Goal: Task Accomplishment & Management: Complete application form

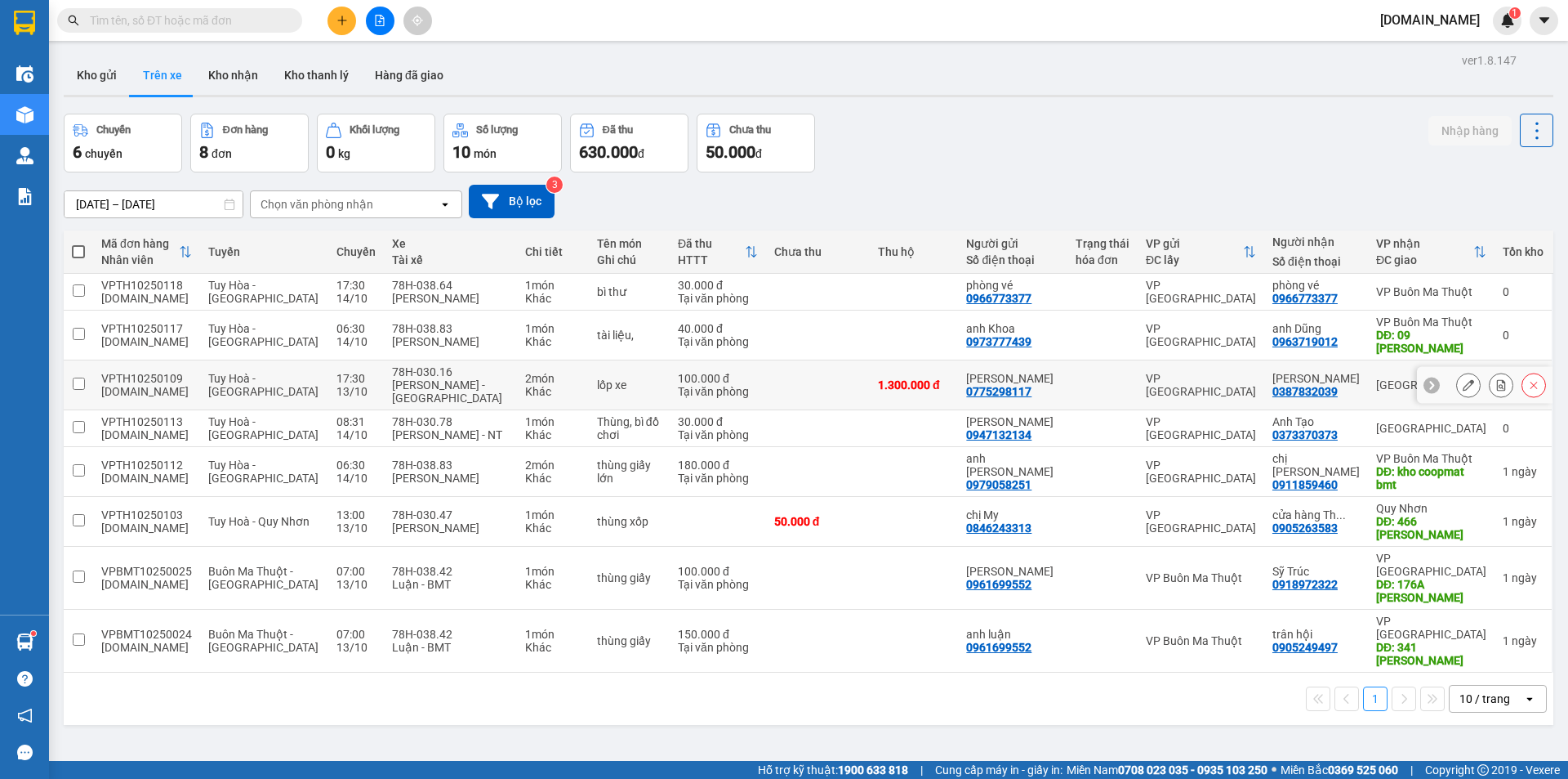
click at [1129, 378] on div at bounding box center [1102, 385] width 54 height 13
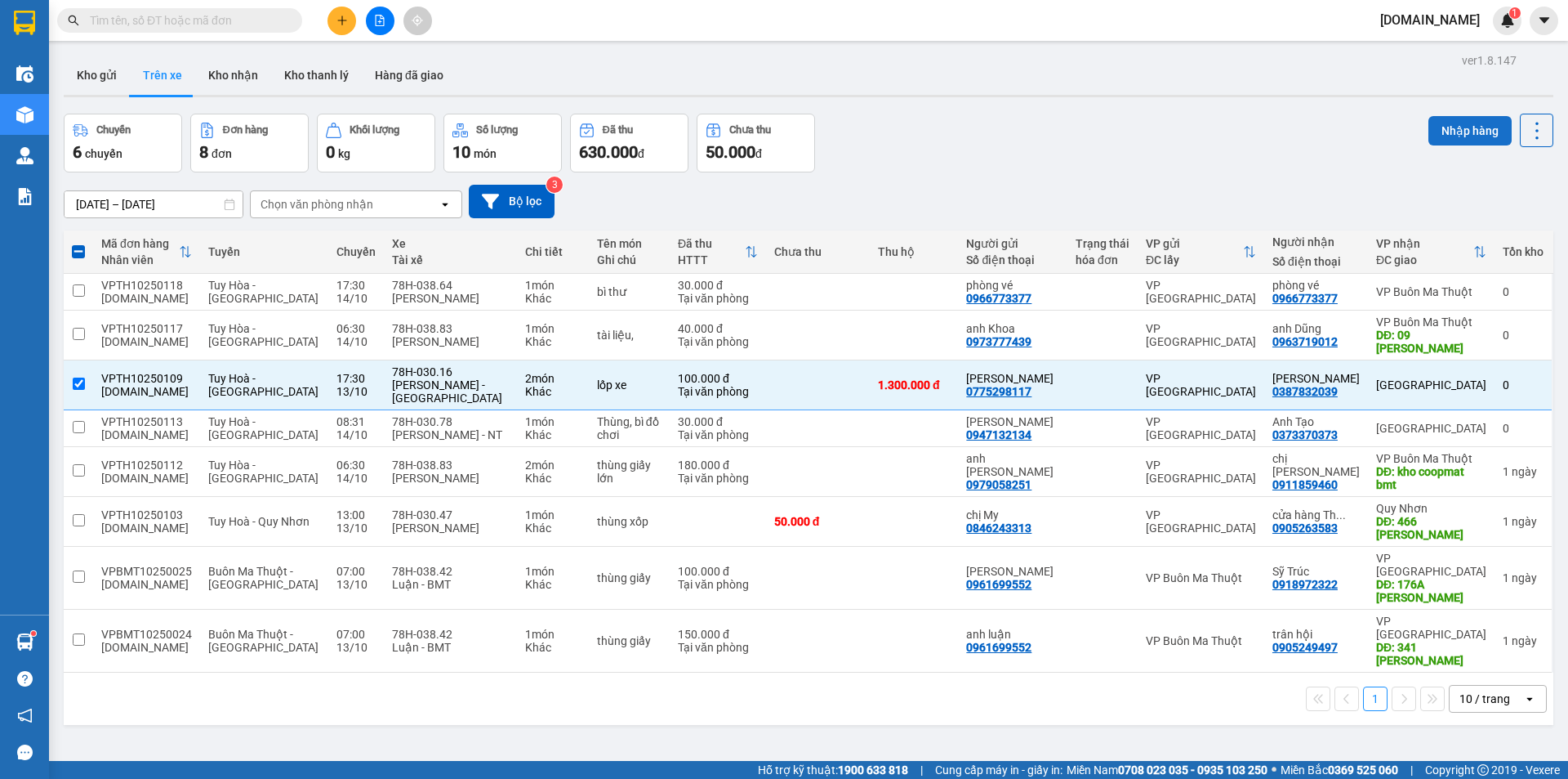
click at [1445, 125] on button "Nhập hàng" at bounding box center [1470, 130] width 83 height 30
checkbox input "false"
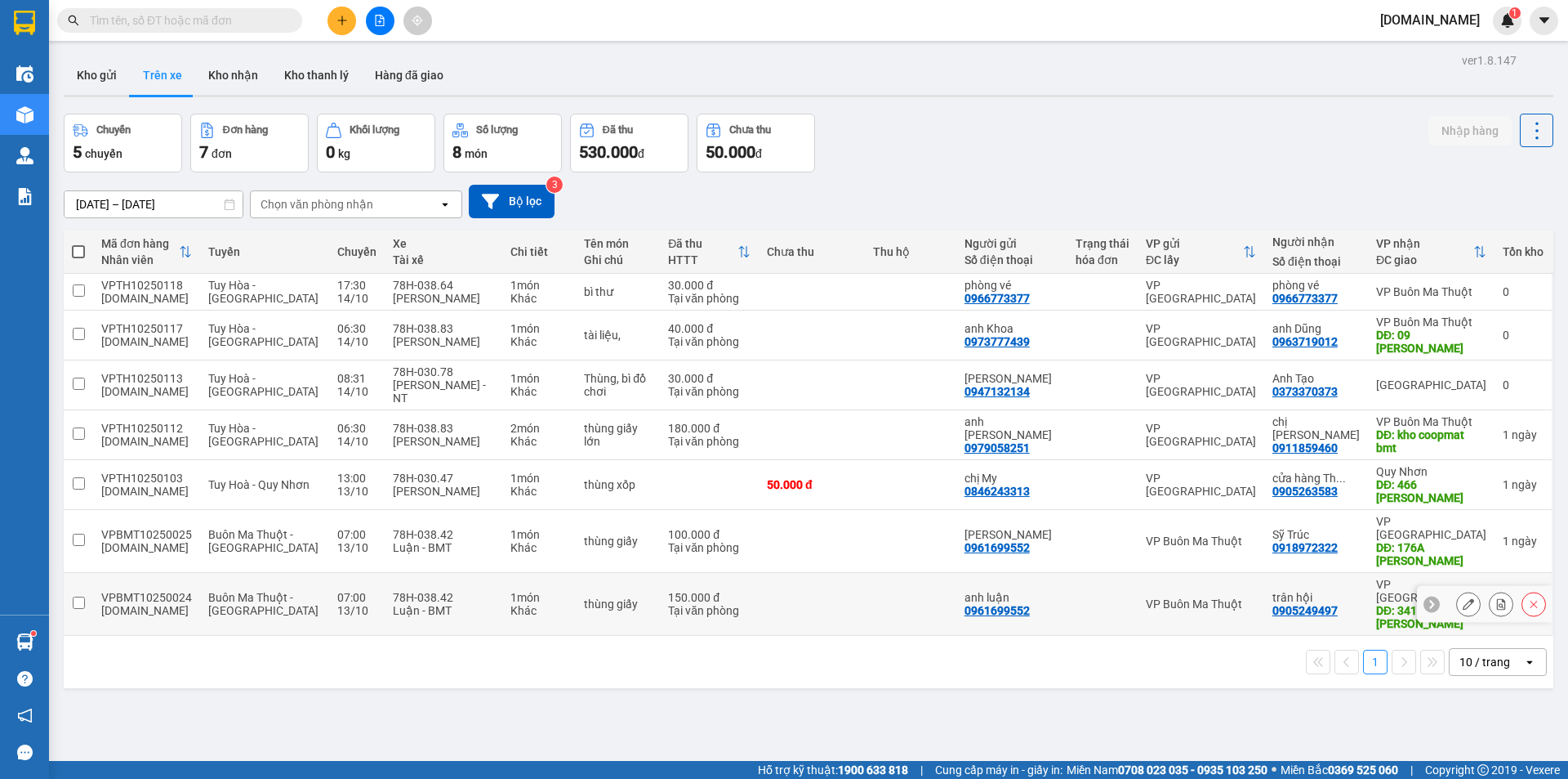
click at [872, 576] on td at bounding box center [910, 604] width 91 height 63
checkbox input "true"
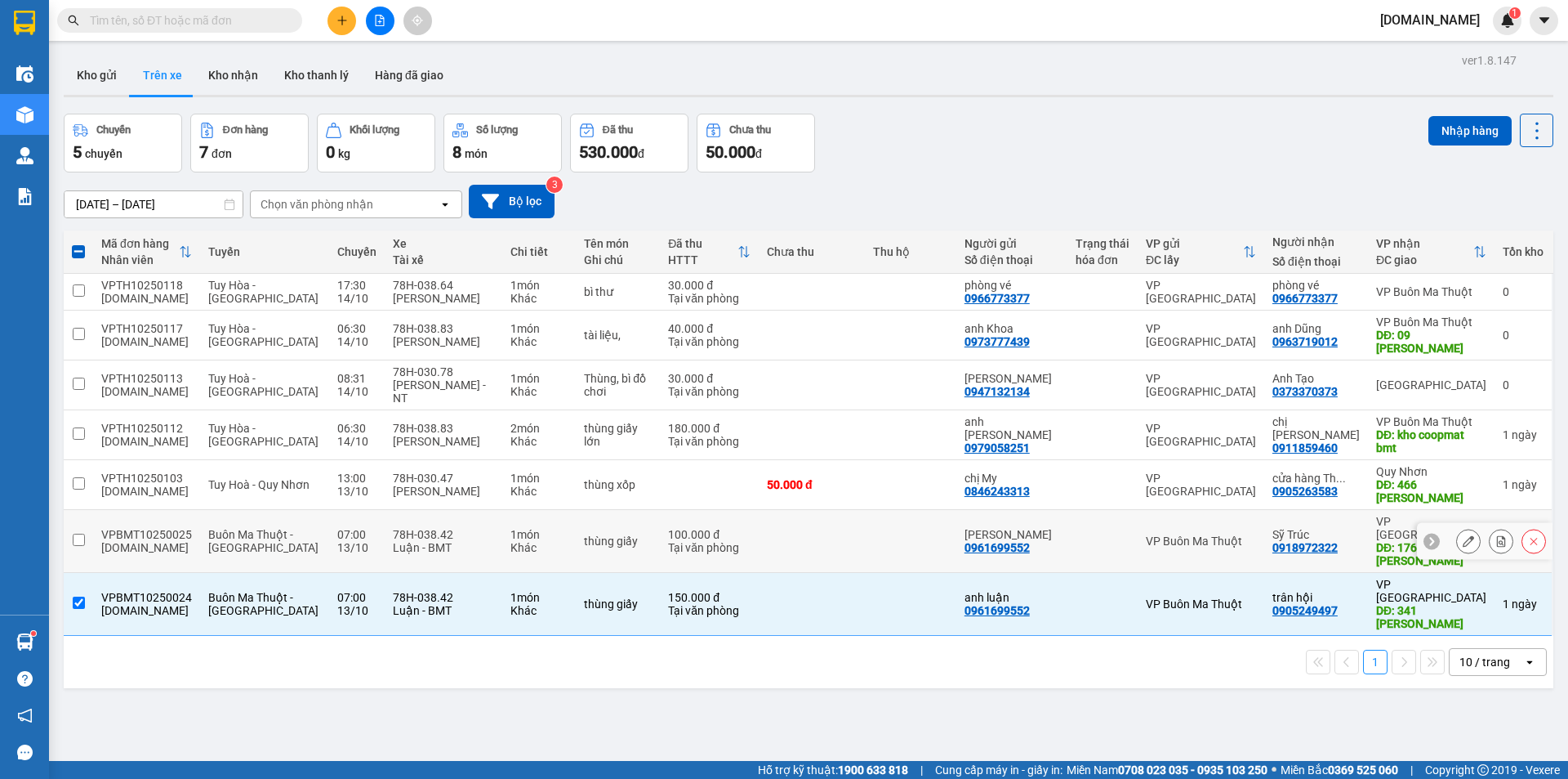
click at [883, 525] on td at bounding box center [910, 542] width 91 height 63
checkbox input "true"
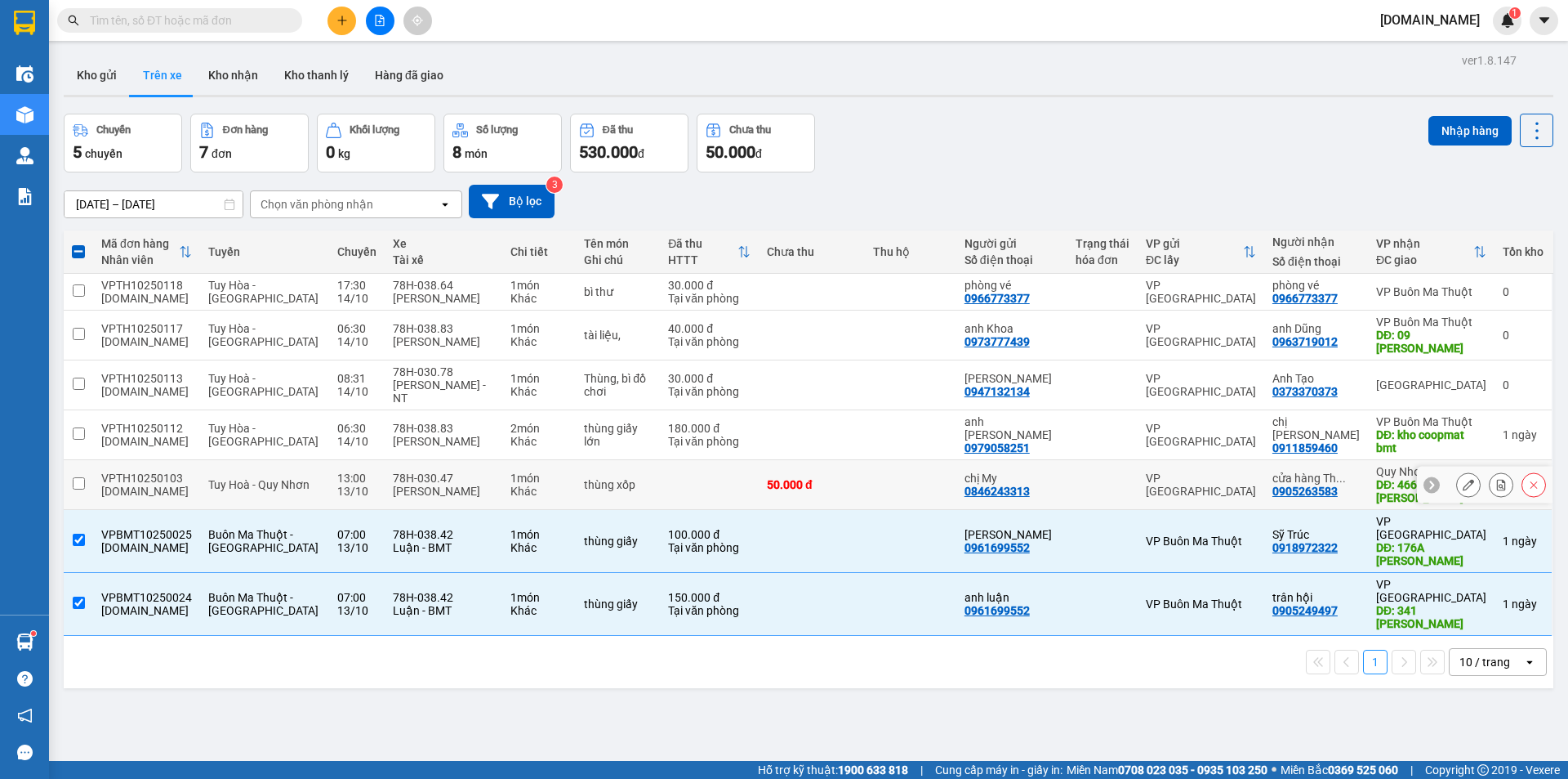
click at [899, 478] on td at bounding box center [910, 484] width 91 height 50
checkbox input "true"
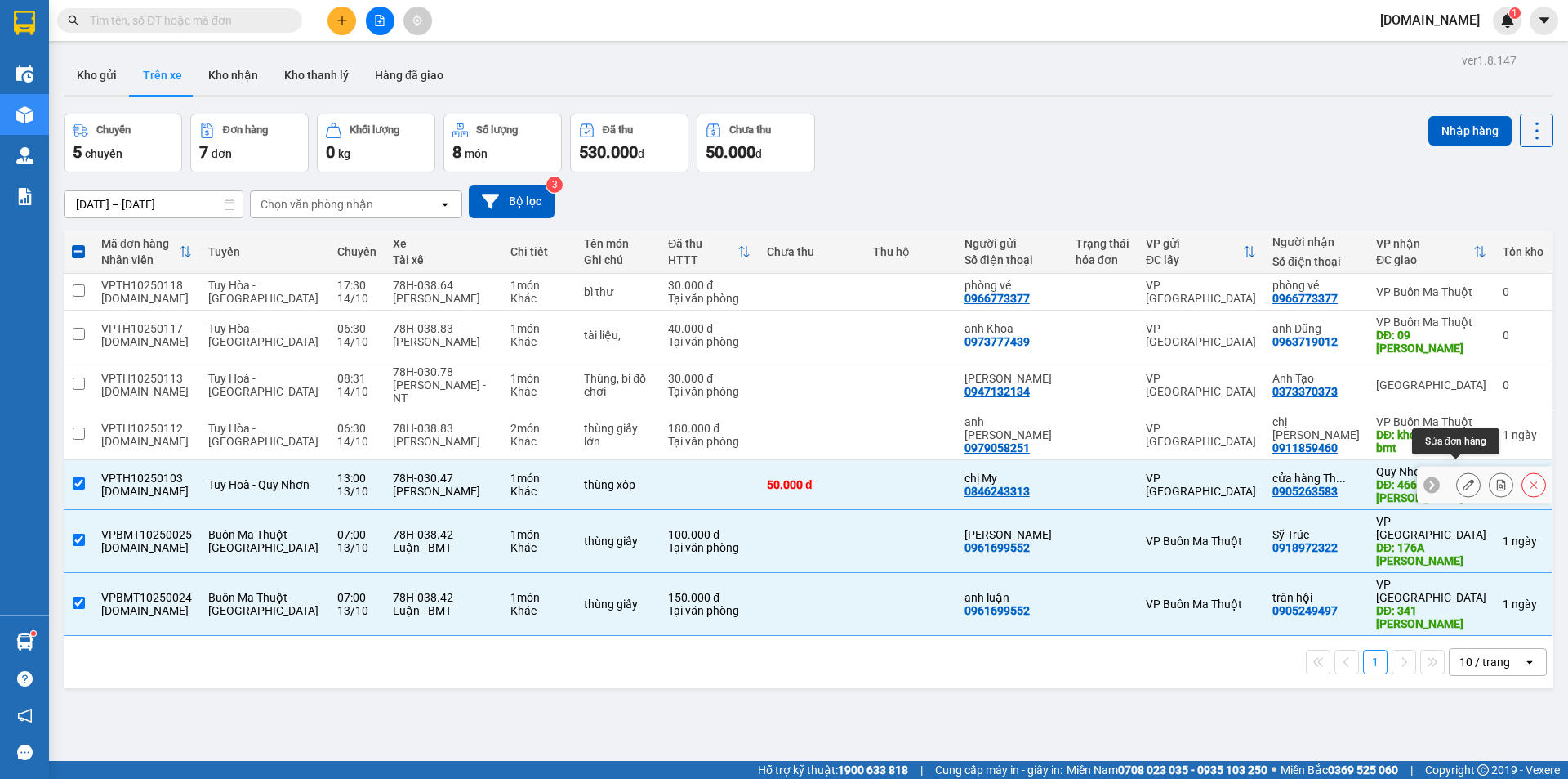
click at [1462, 479] on icon at bounding box center [1468, 484] width 12 height 12
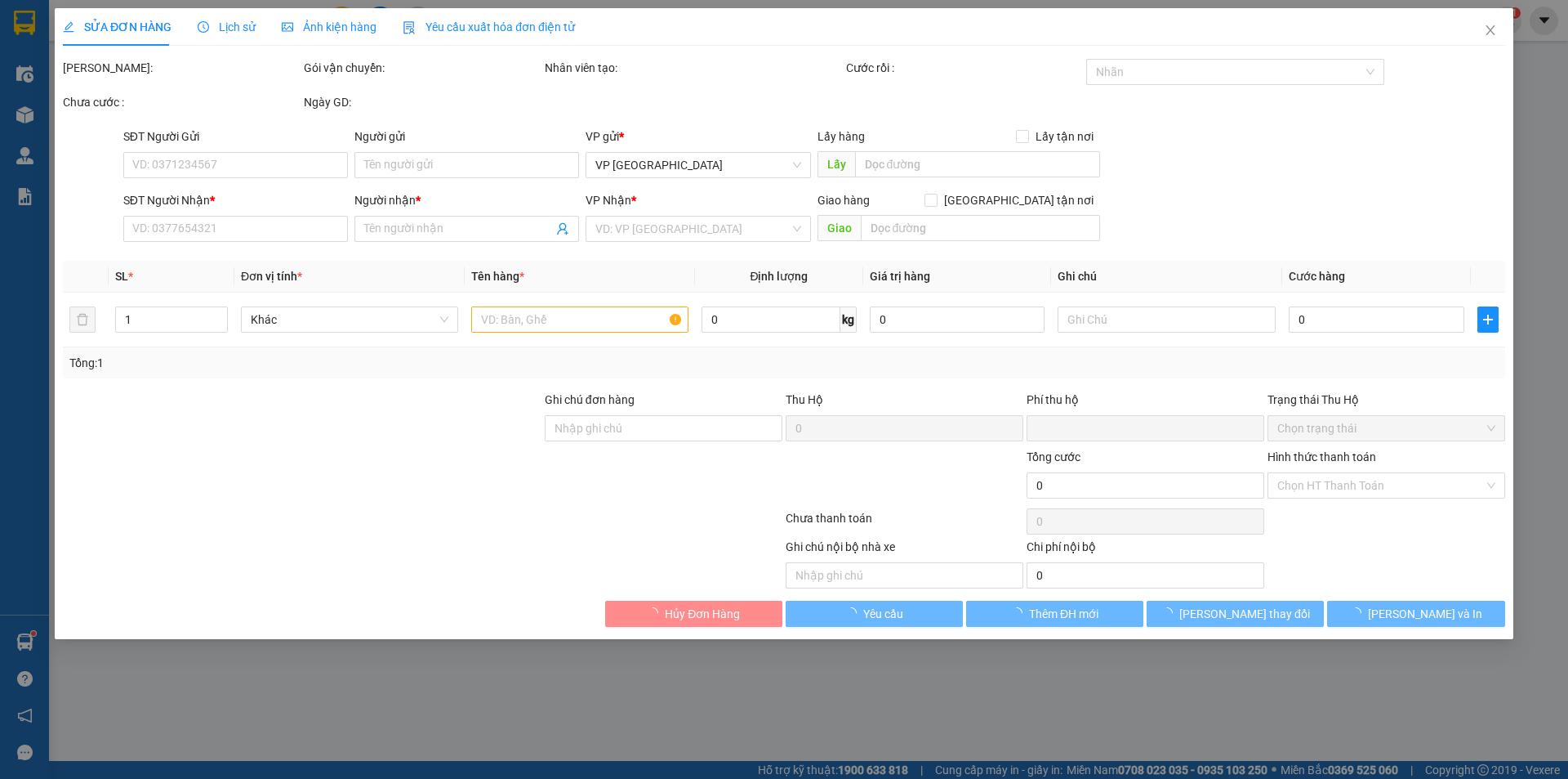
type input "0846243313"
type input "chị My"
type input "0905263583"
type input "cửa hàng [PERSON_NAME]"
type input "466 [PERSON_NAME]"
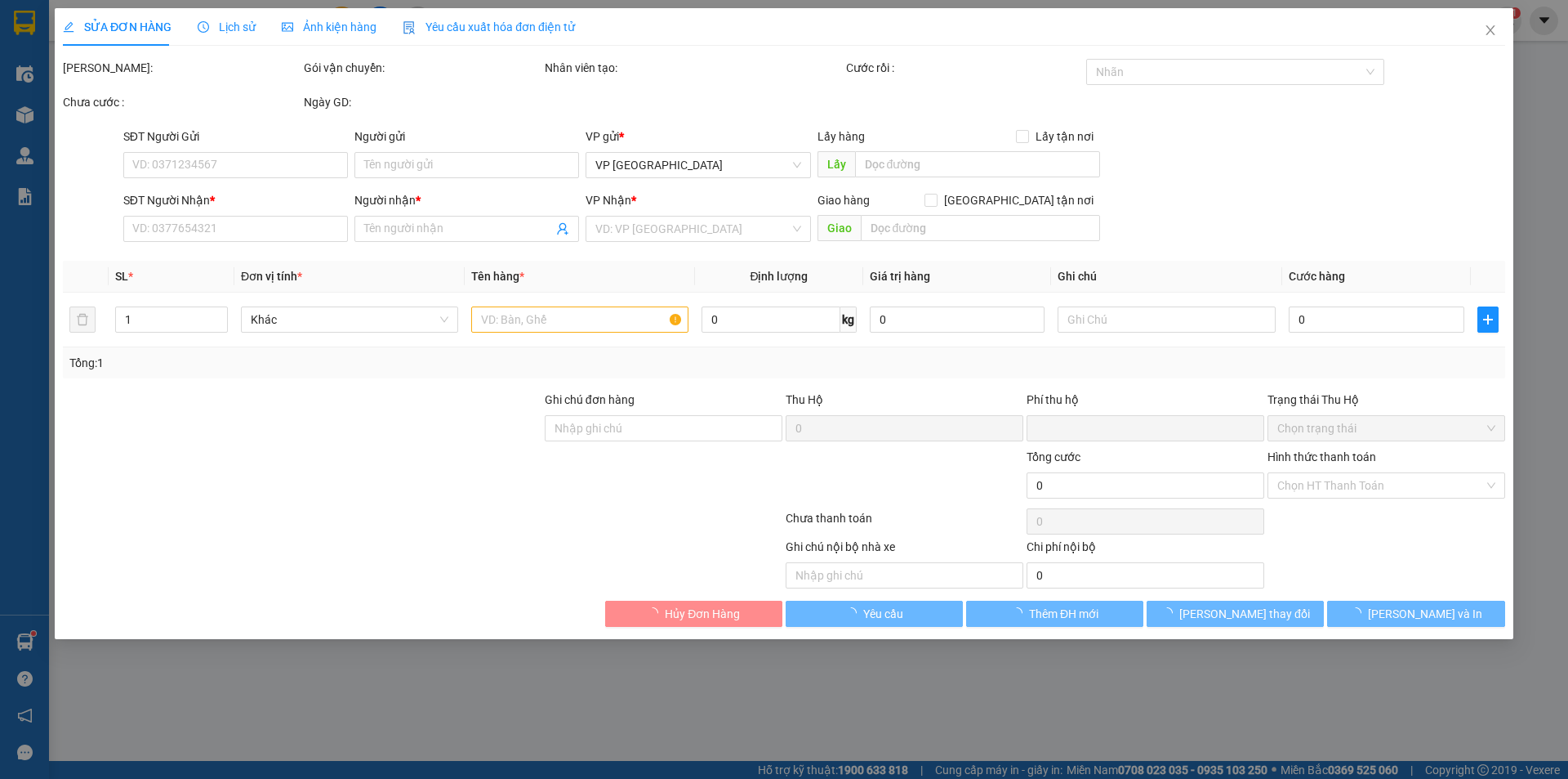
type input "0"
type input "50.000"
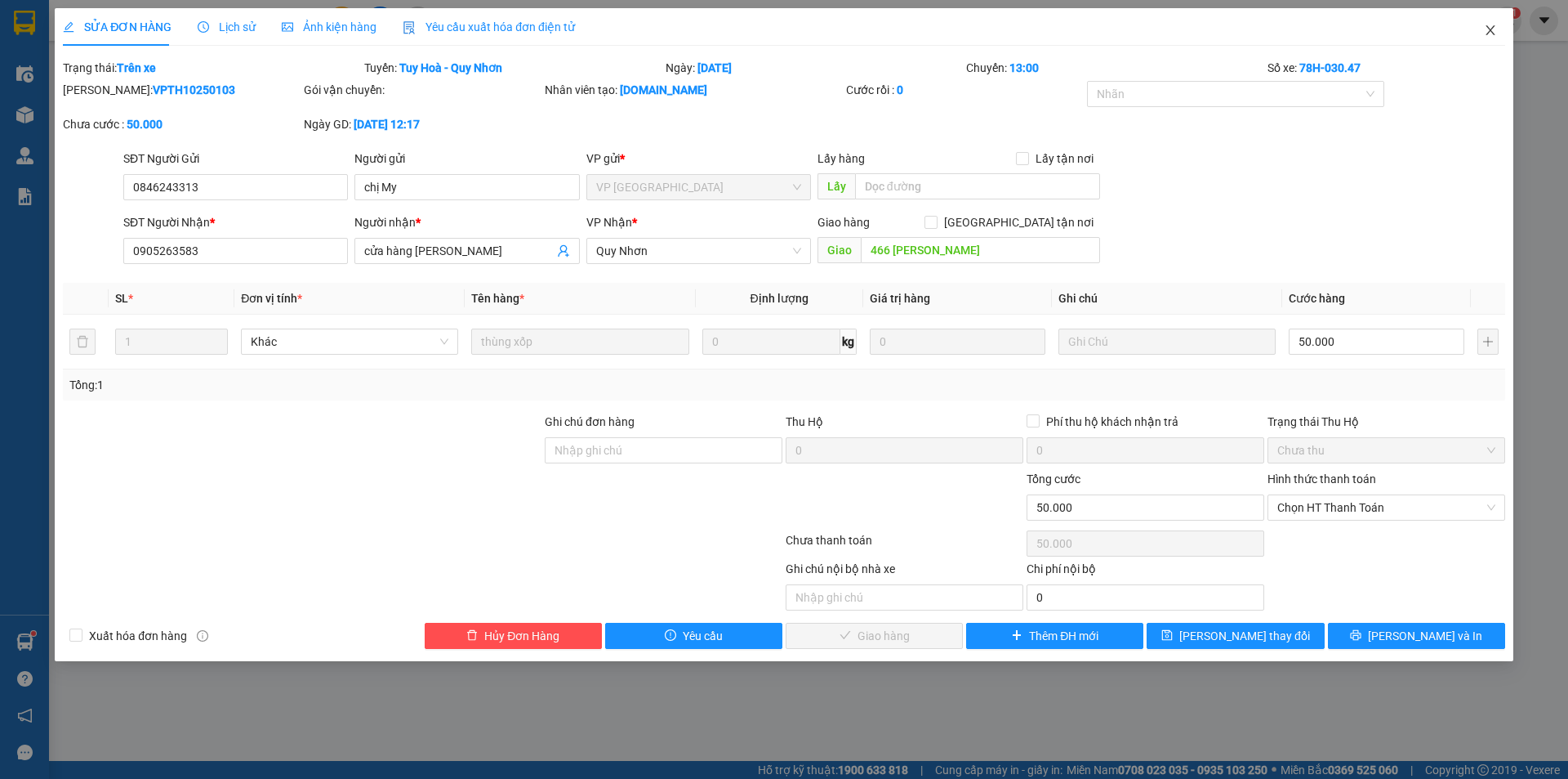
click at [1488, 33] on icon "close" at bounding box center [1490, 30] width 13 height 13
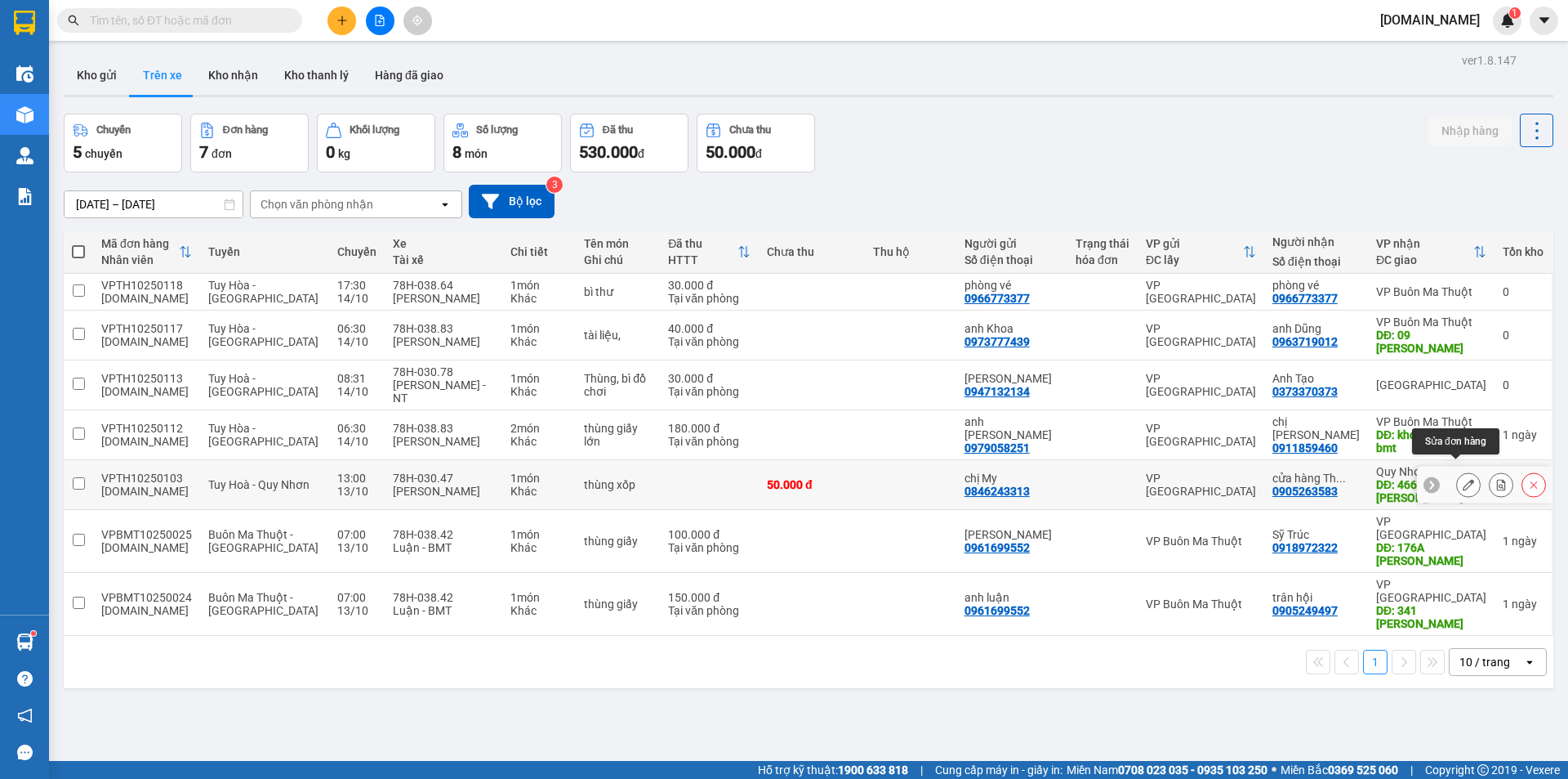
click at [1462, 479] on icon at bounding box center [1468, 484] width 12 height 12
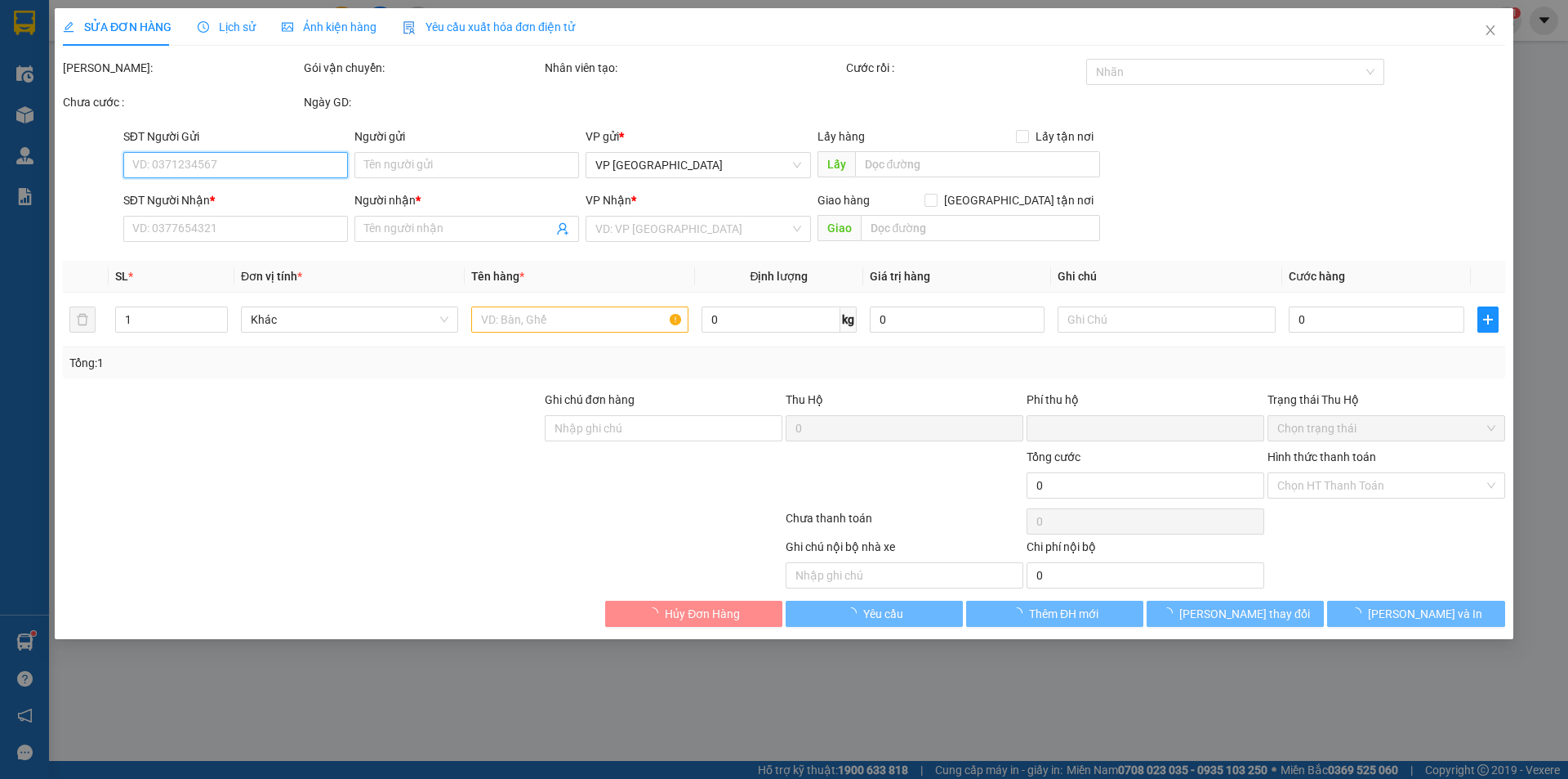
type input "0846243313"
type input "chị My"
type input "0905263583"
type input "cửa hàng [PERSON_NAME]"
type input "466 [PERSON_NAME]"
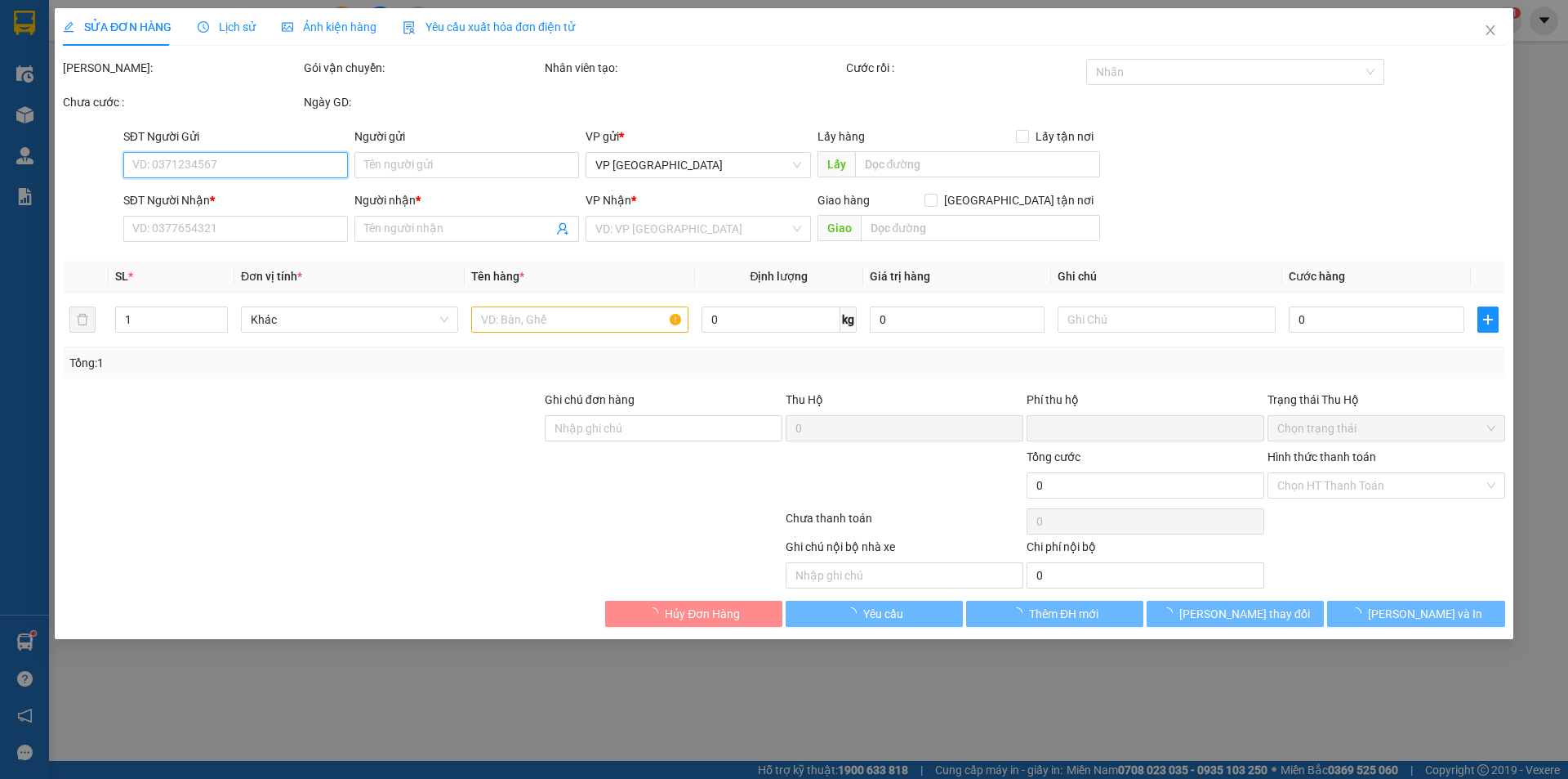
type input "0"
type input "50.000"
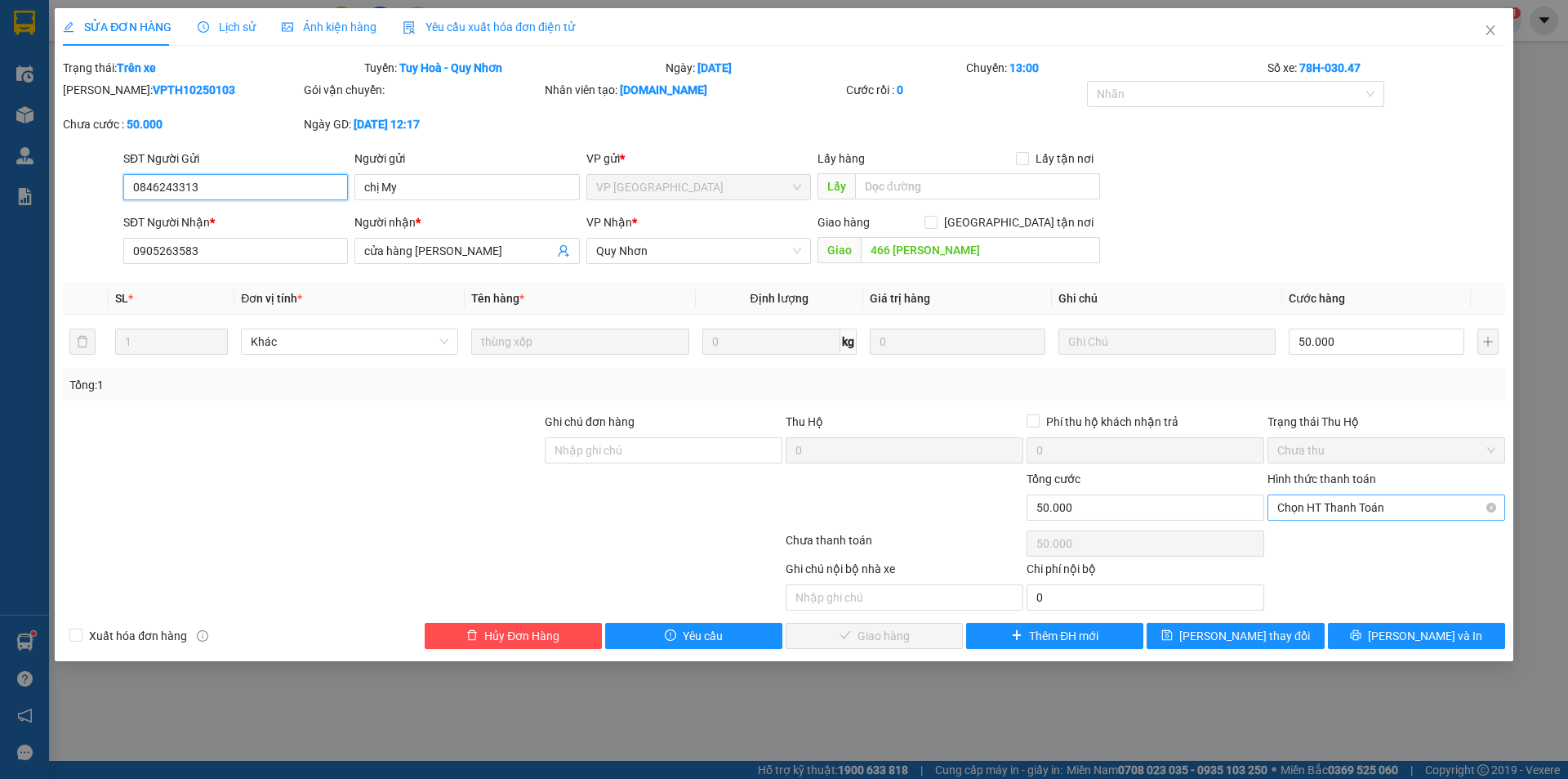
click at [1305, 517] on span "Chọn HT Thanh Toán" at bounding box center [1385, 507] width 218 height 24
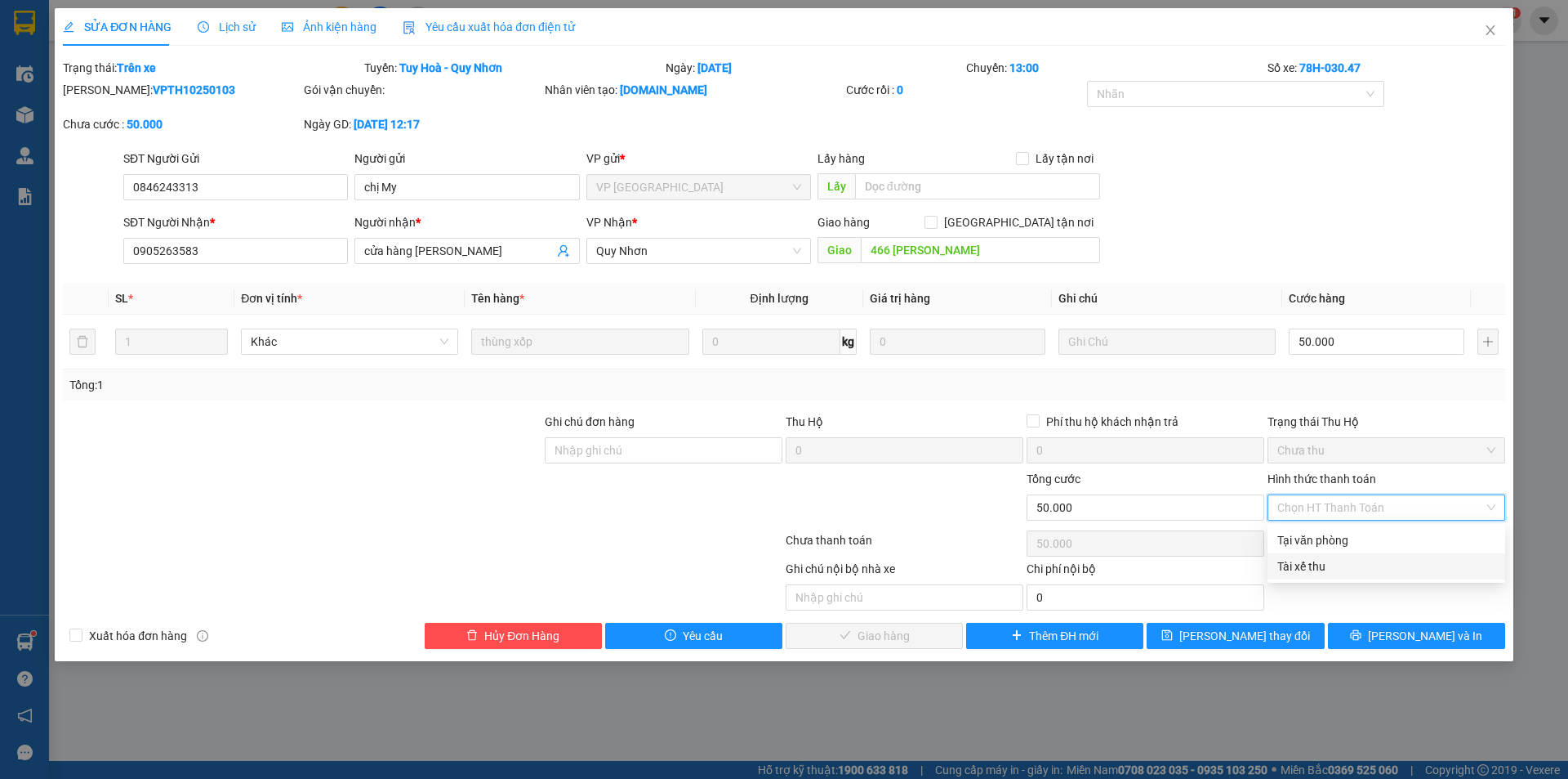
click at [1314, 564] on div "Tài xế thu" at bounding box center [1385, 566] width 218 height 18
type input "0"
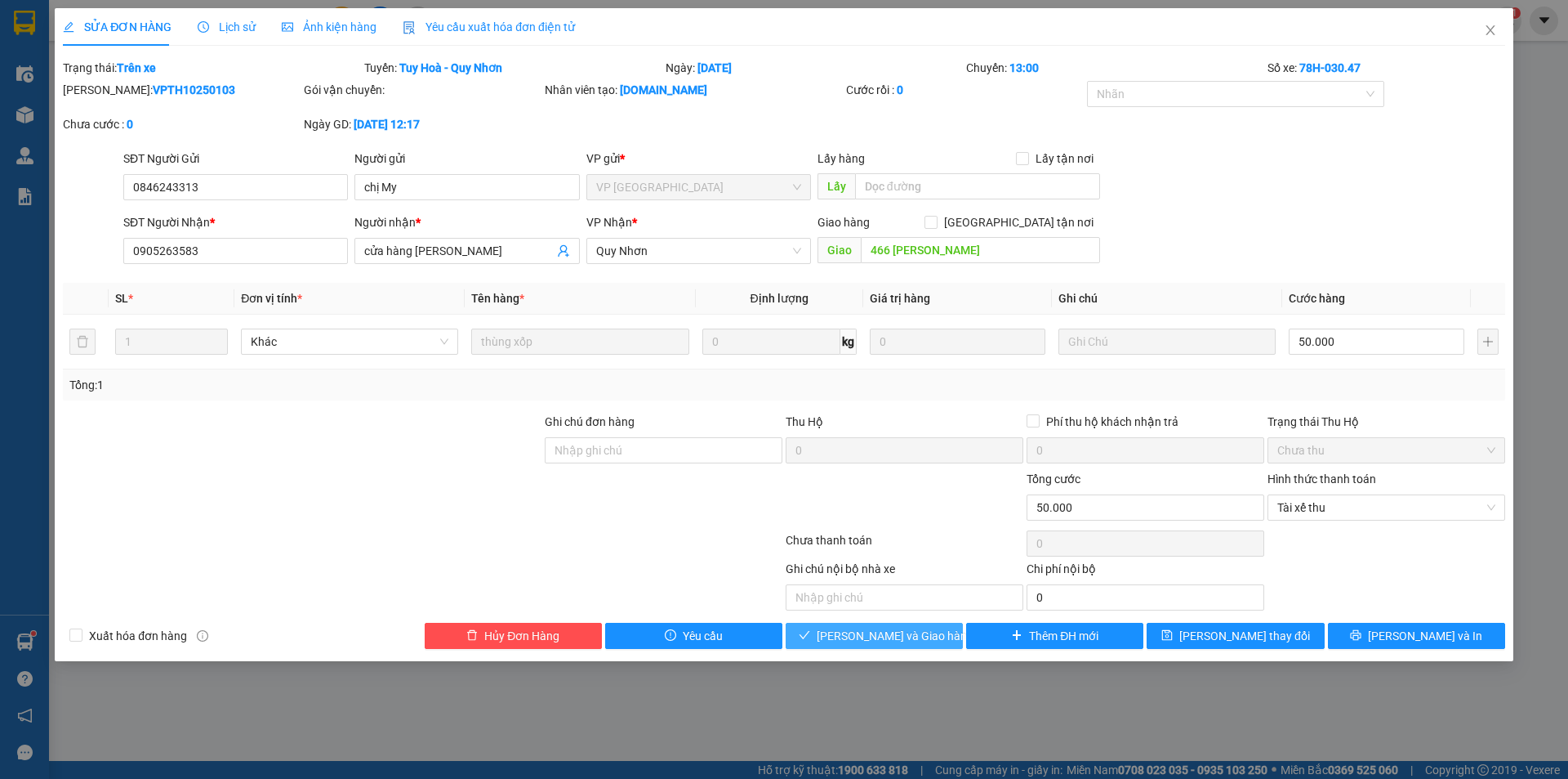
click at [893, 634] on span "[PERSON_NAME] và Giao hàng" at bounding box center [894, 636] width 156 height 18
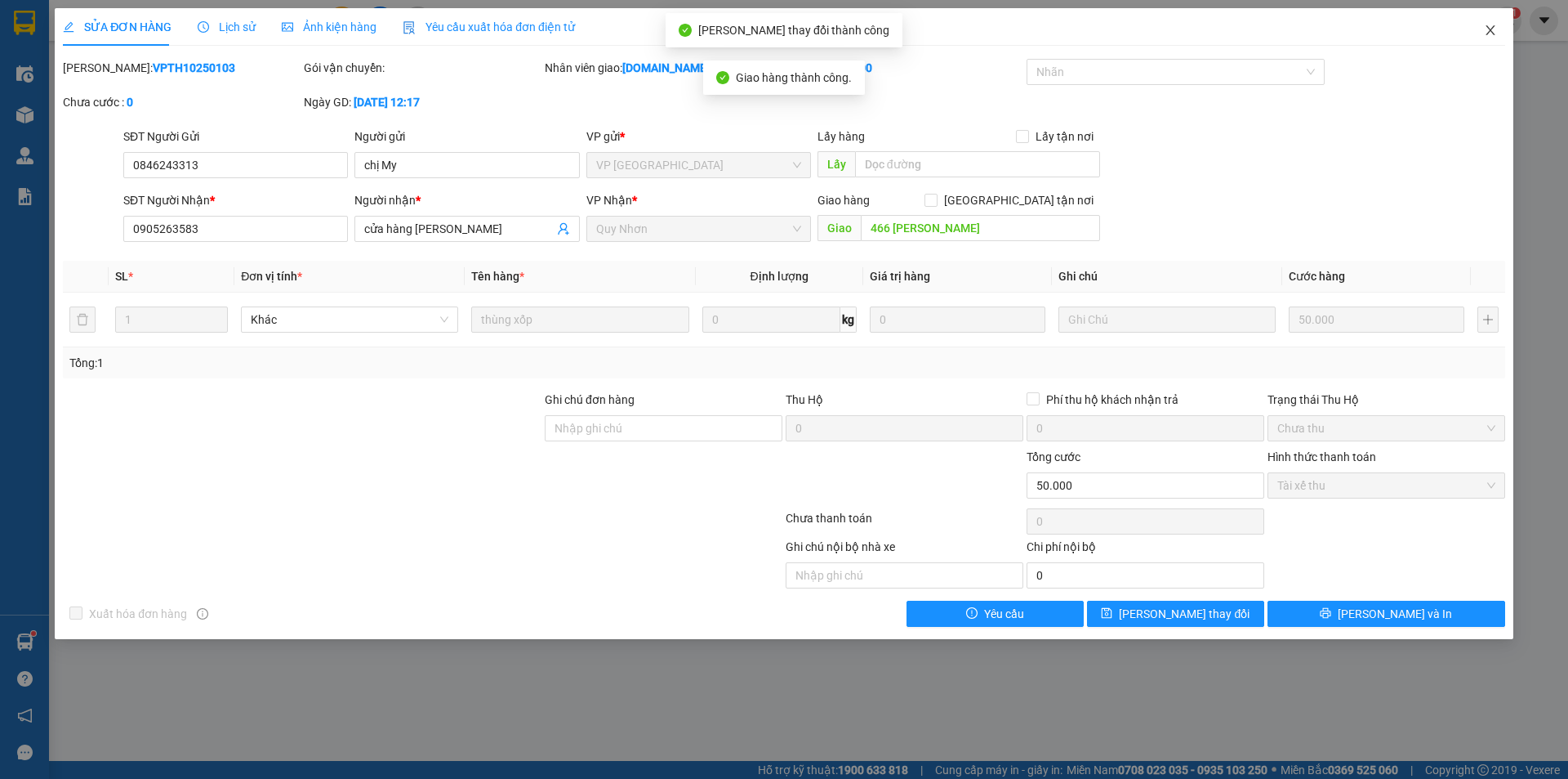
click at [1488, 33] on icon "close" at bounding box center [1490, 30] width 9 height 10
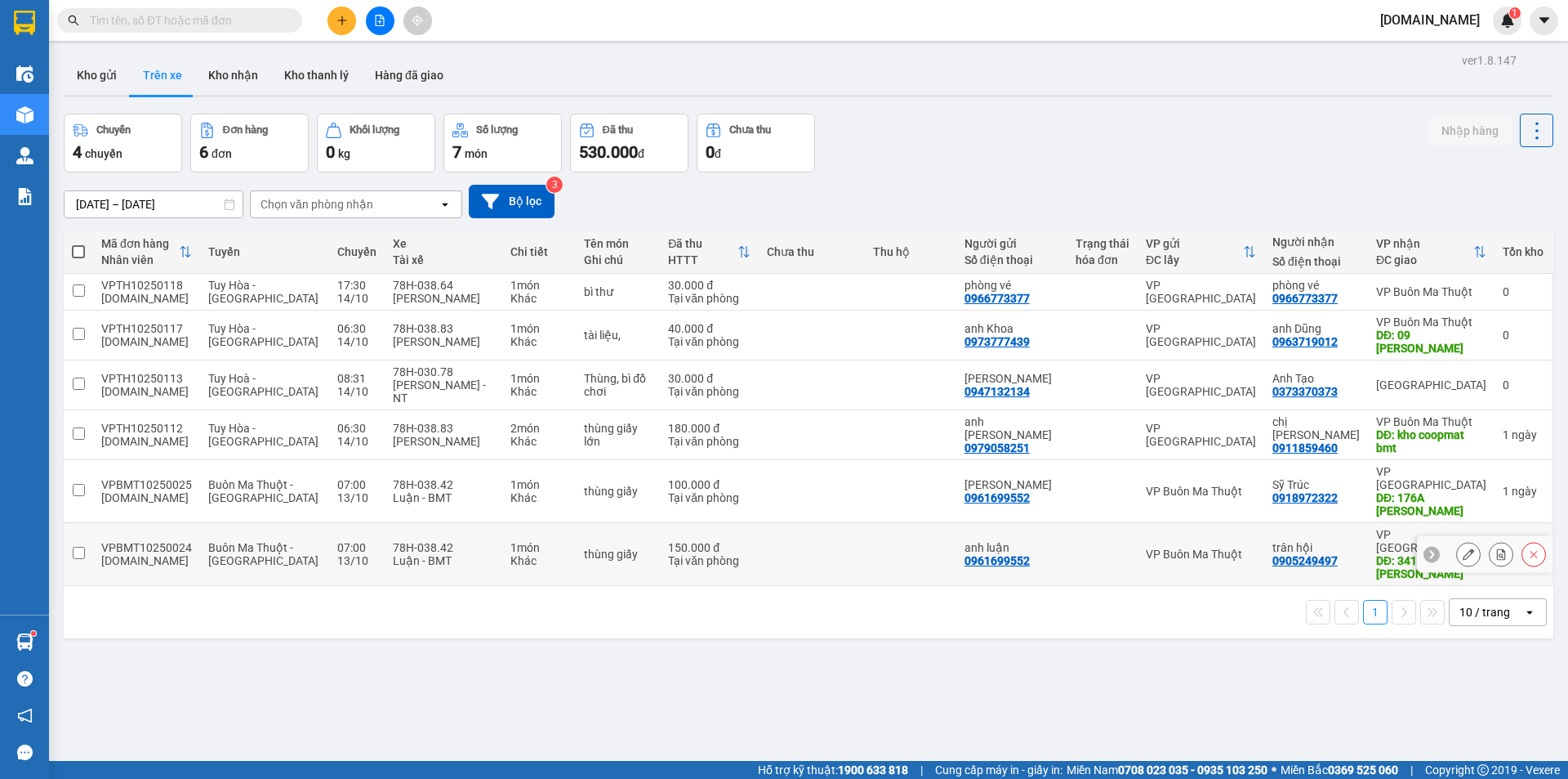
click at [1153, 547] on div "VP Buôn Ma Thuột" at bounding box center [1201, 554] width 110 height 13
checkbox input "true"
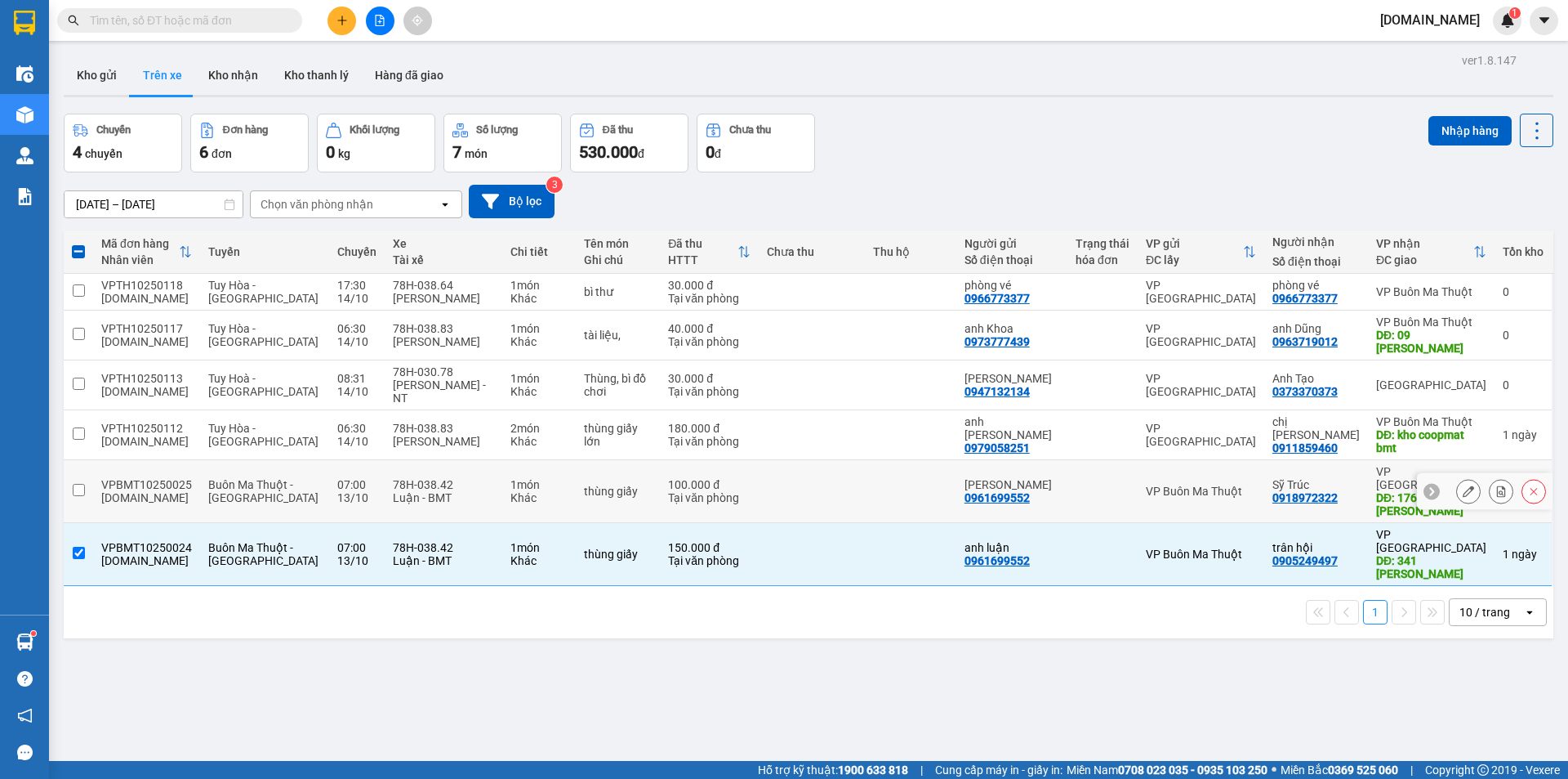
click at [1164, 491] on td "VP Buôn Ma Thuột" at bounding box center [1201, 491] width 127 height 63
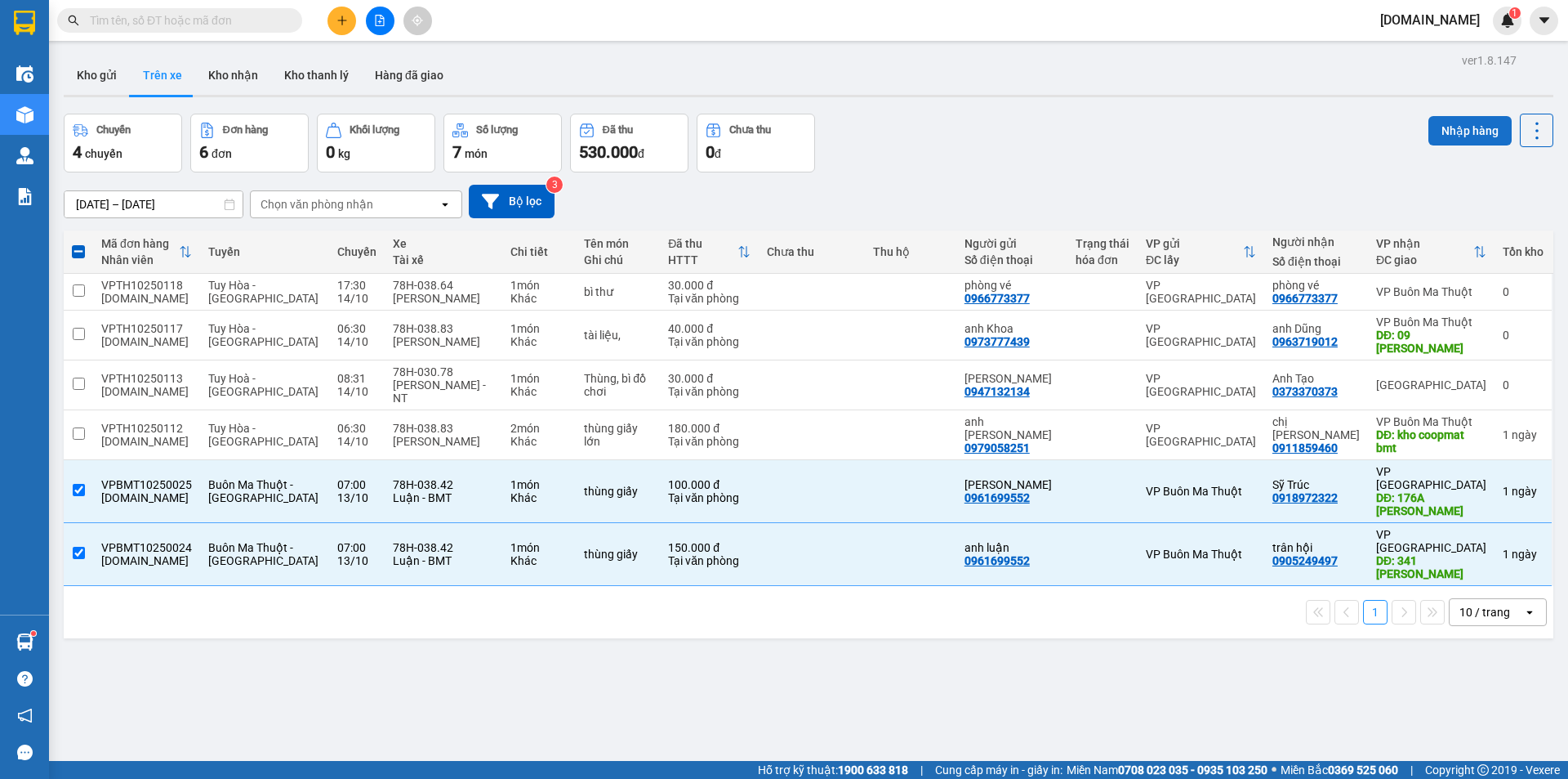
click at [1454, 126] on button "Nhập hàng" at bounding box center [1470, 130] width 83 height 30
checkbox input "false"
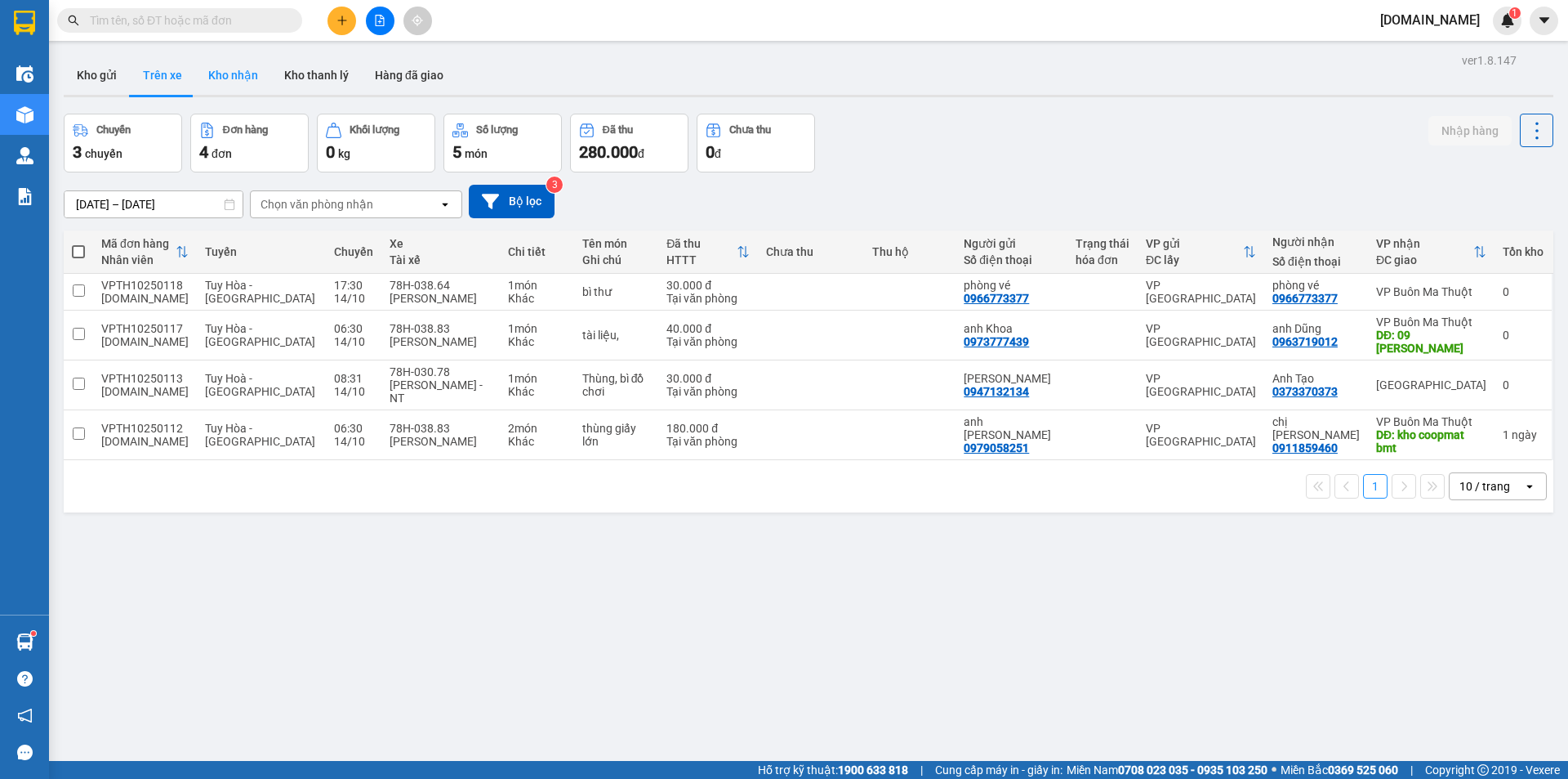
click at [251, 69] on button "Kho nhận" at bounding box center [233, 74] width 76 height 39
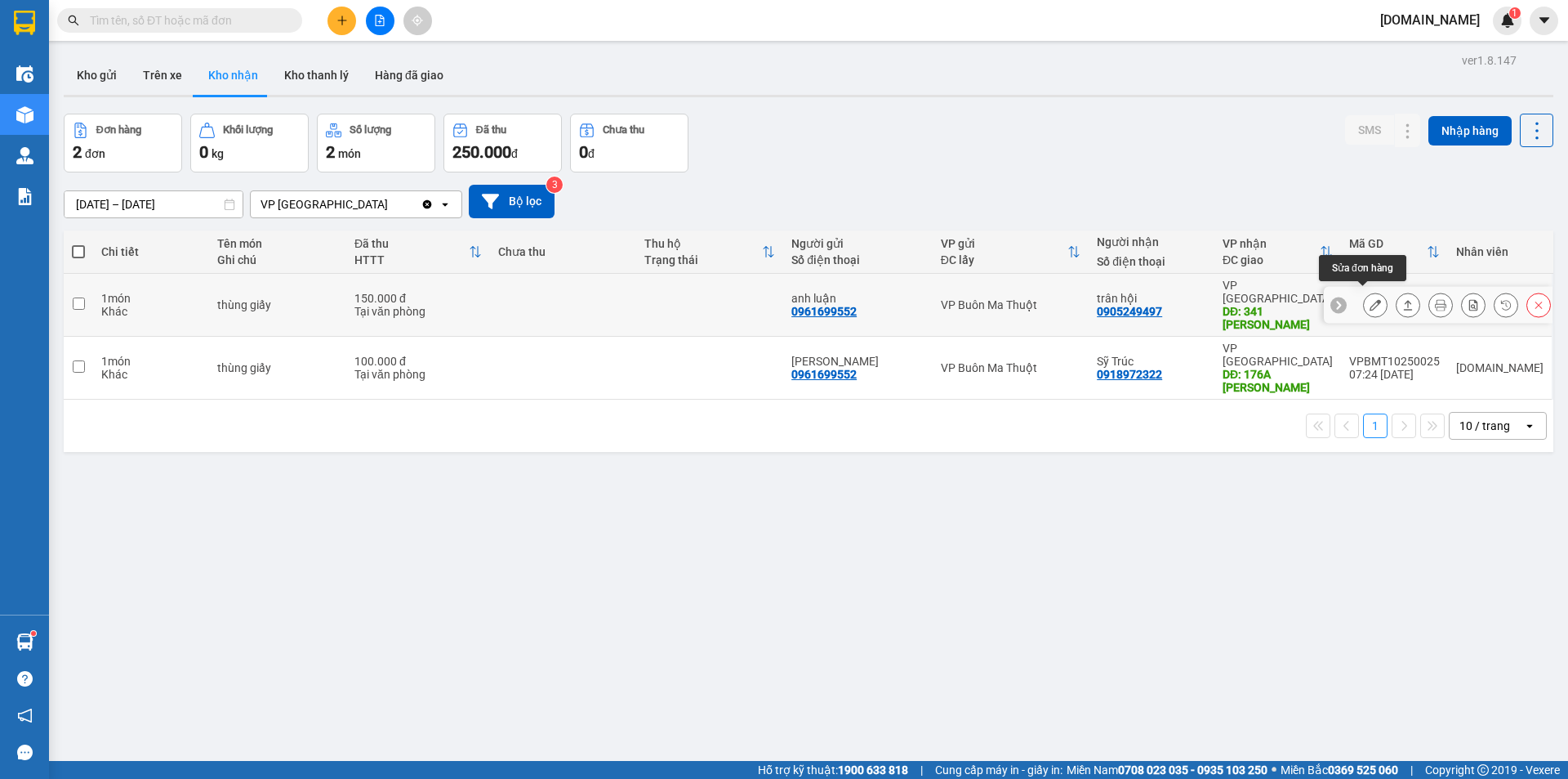
click at [1370, 301] on icon at bounding box center [1375, 305] width 12 height 12
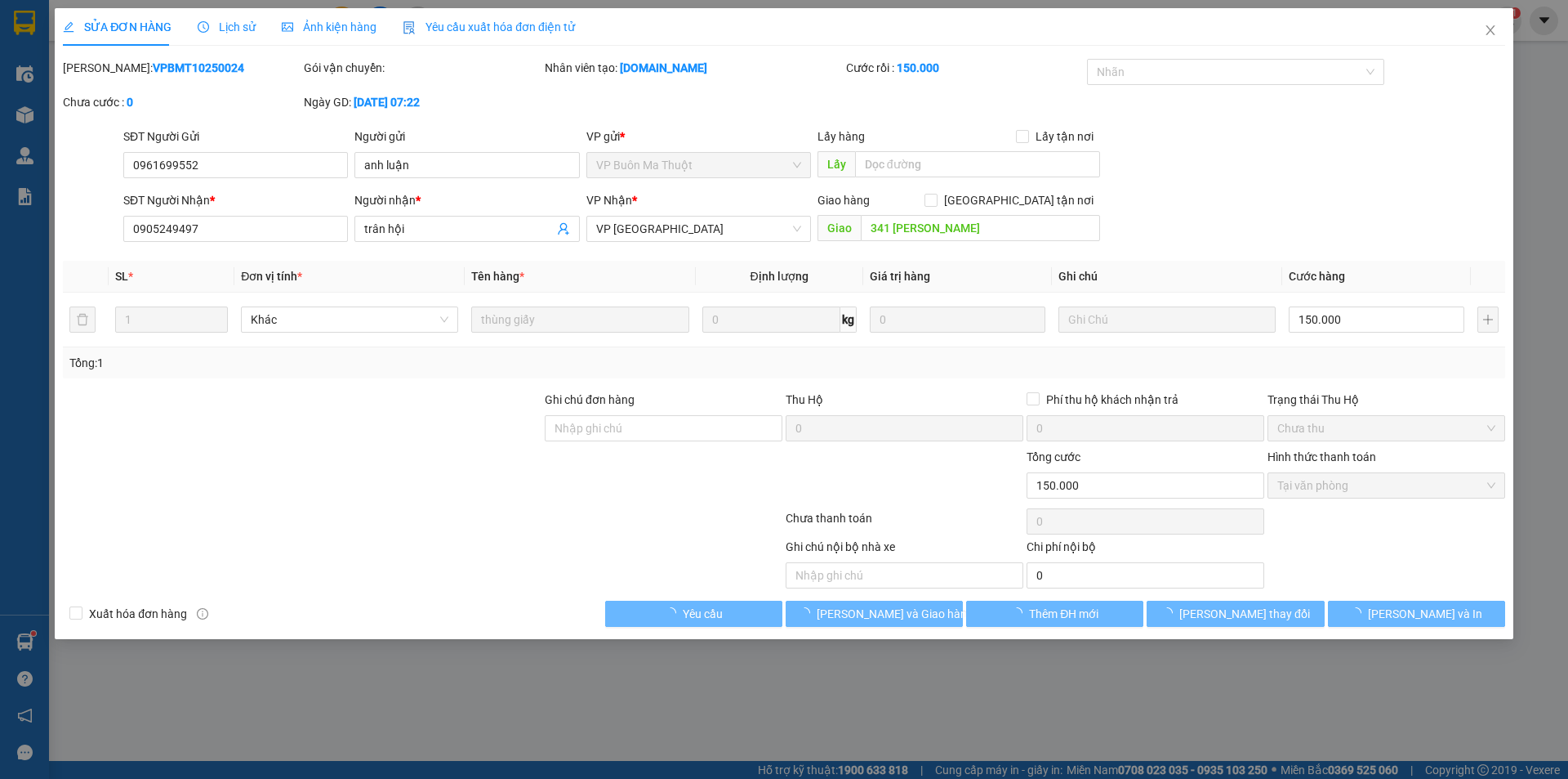
type input "0961699552"
type input "anh luận"
type input "0905249497"
type input "trân hội"
type input "341 [PERSON_NAME]"
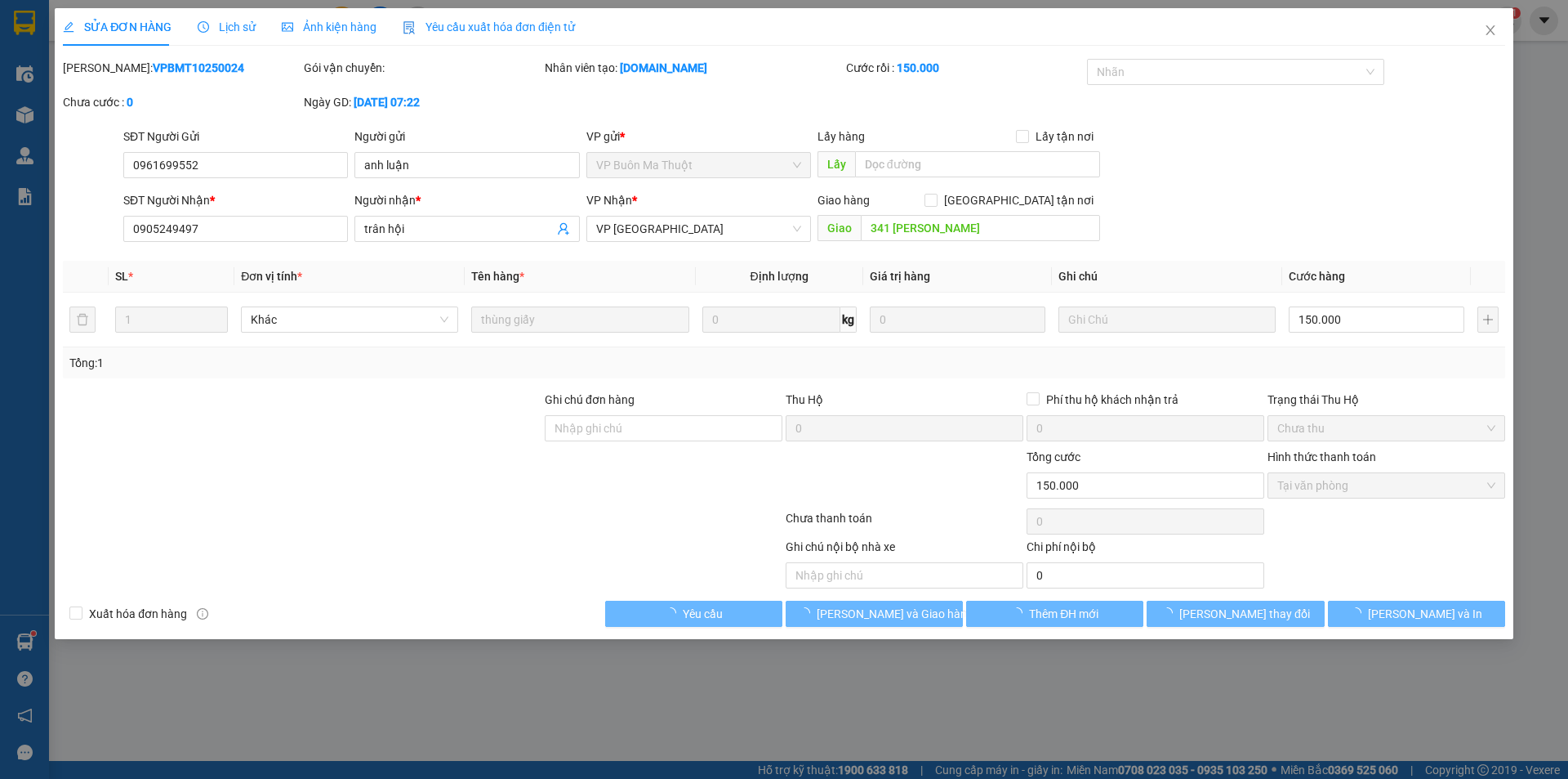
type input "0"
type input "150.000"
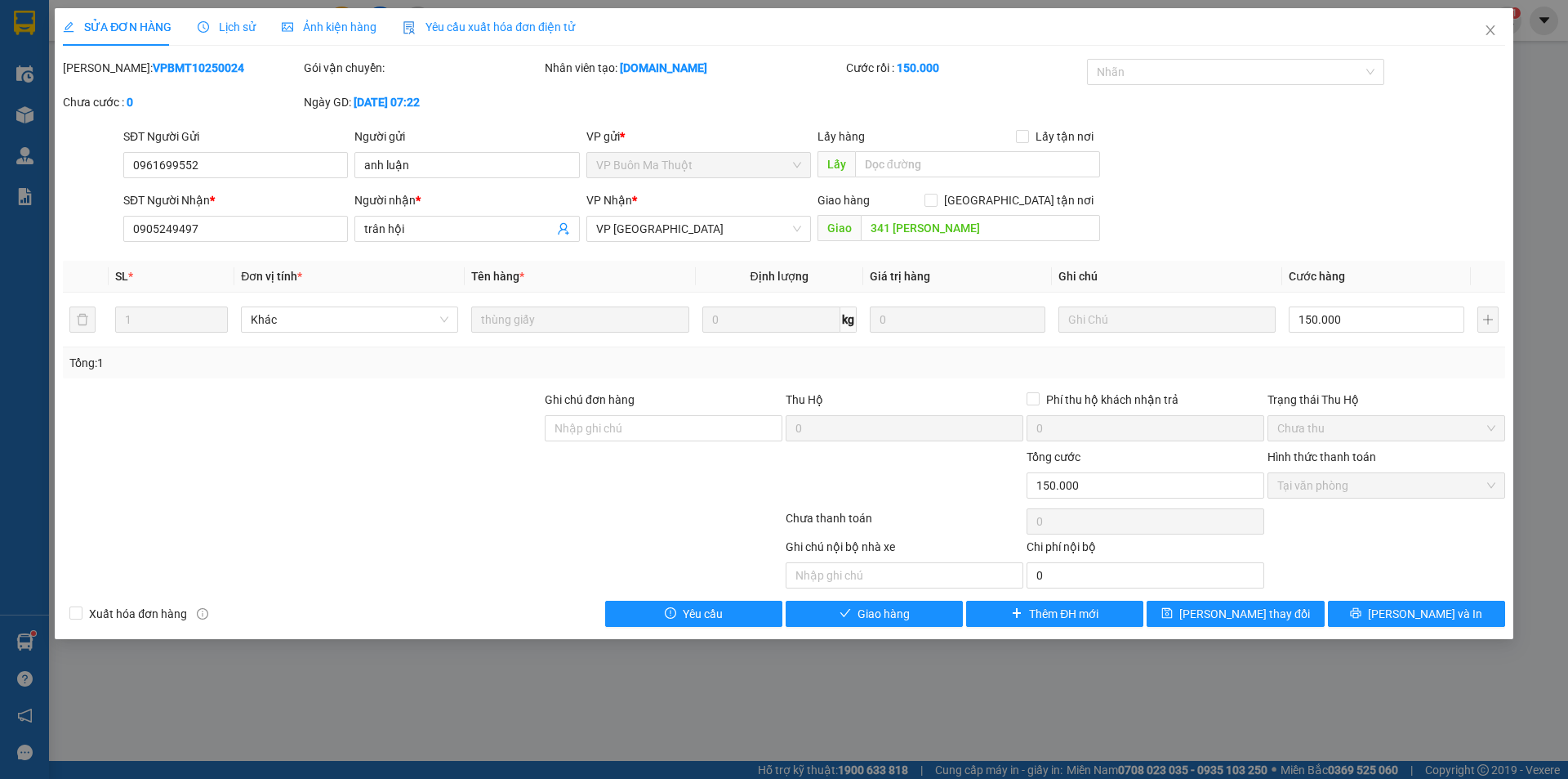
click at [233, 23] on span "Lịch sử" at bounding box center [227, 27] width 58 height 13
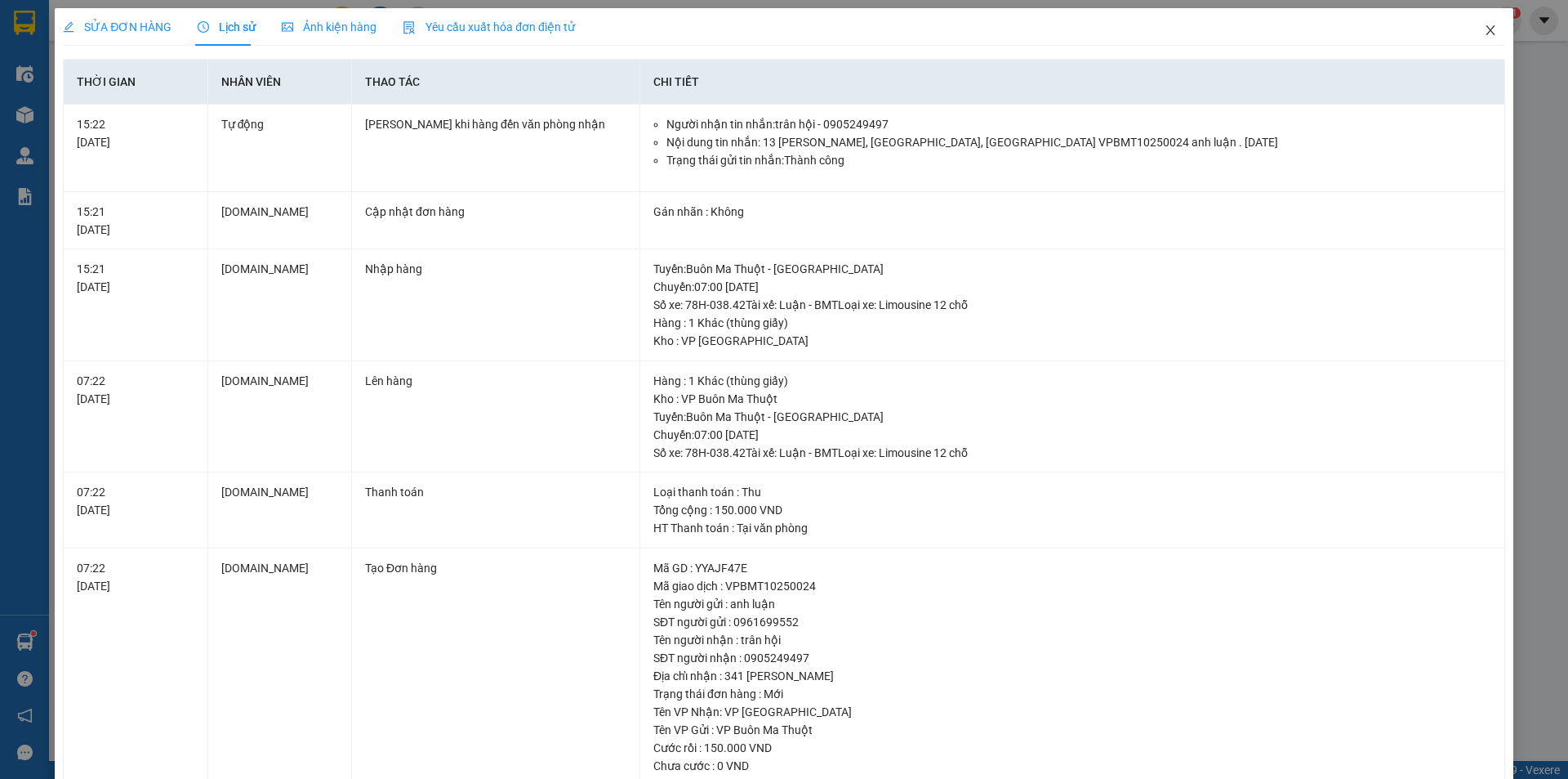
click at [1486, 27] on icon "close" at bounding box center [1490, 30] width 9 height 10
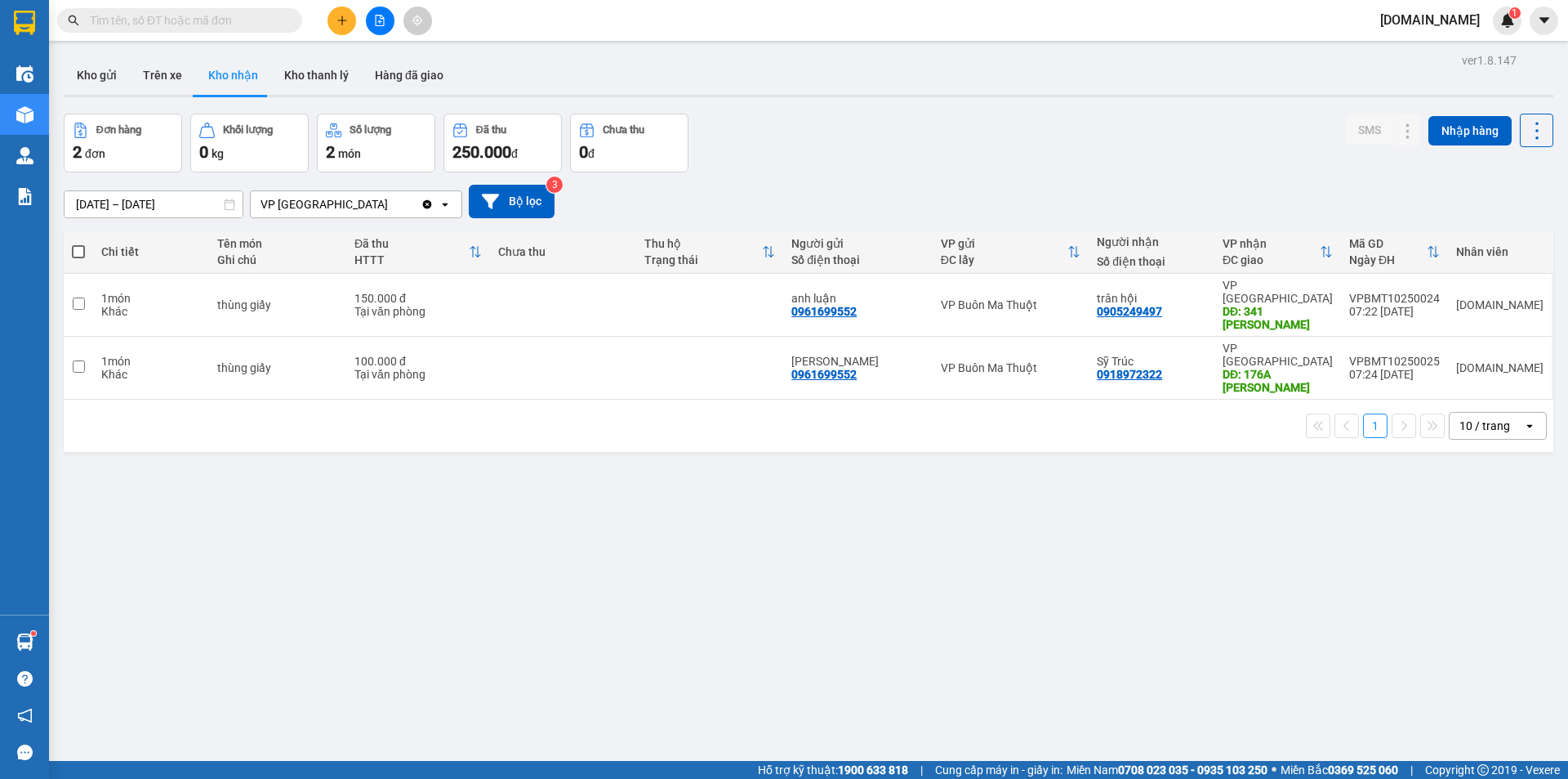
click at [354, 201] on div "VP [GEOGRAPHIC_DATA]" at bounding box center [335, 204] width 170 height 26
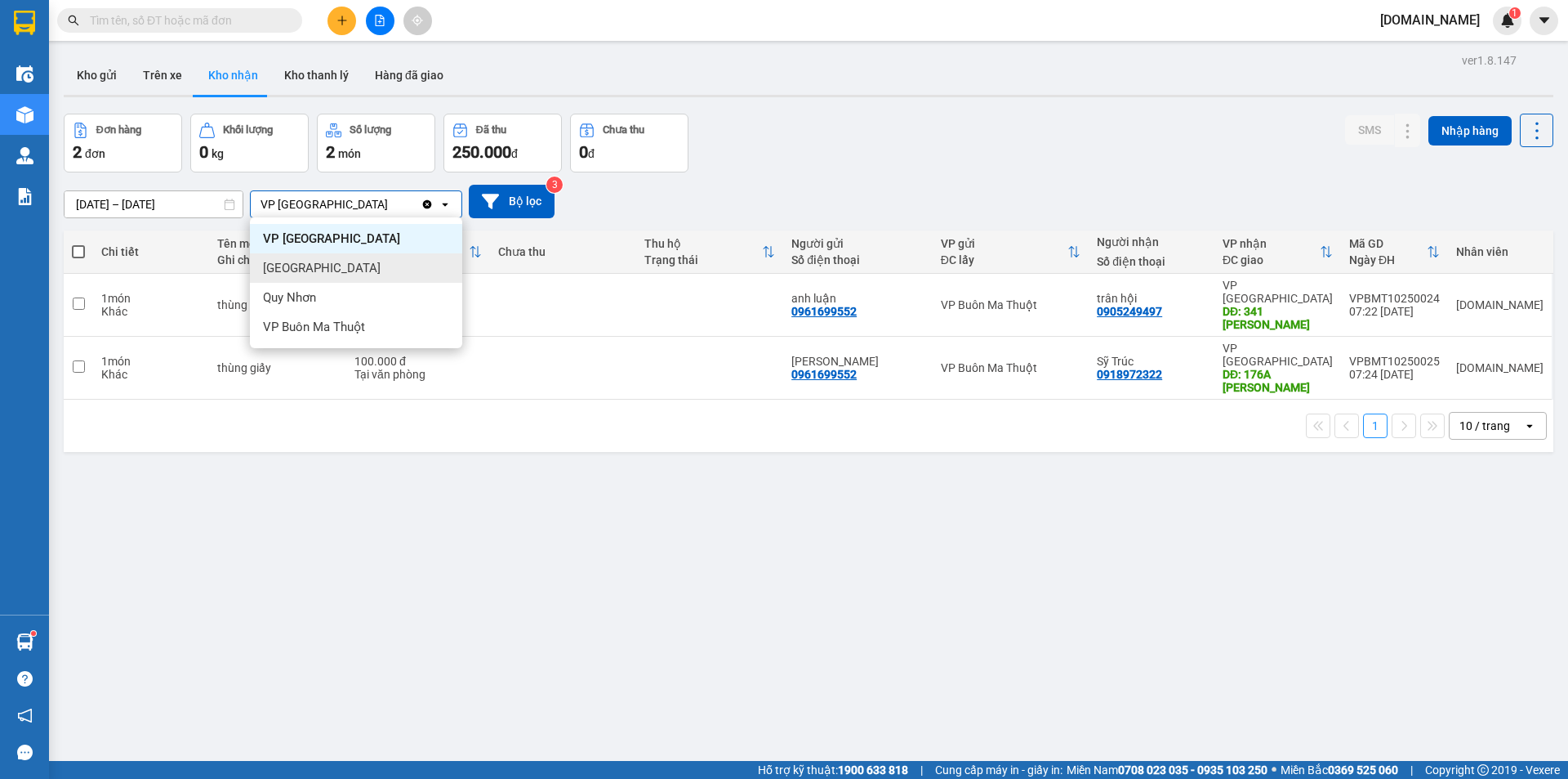
click at [341, 277] on div "[GEOGRAPHIC_DATA]" at bounding box center [355, 268] width 213 height 30
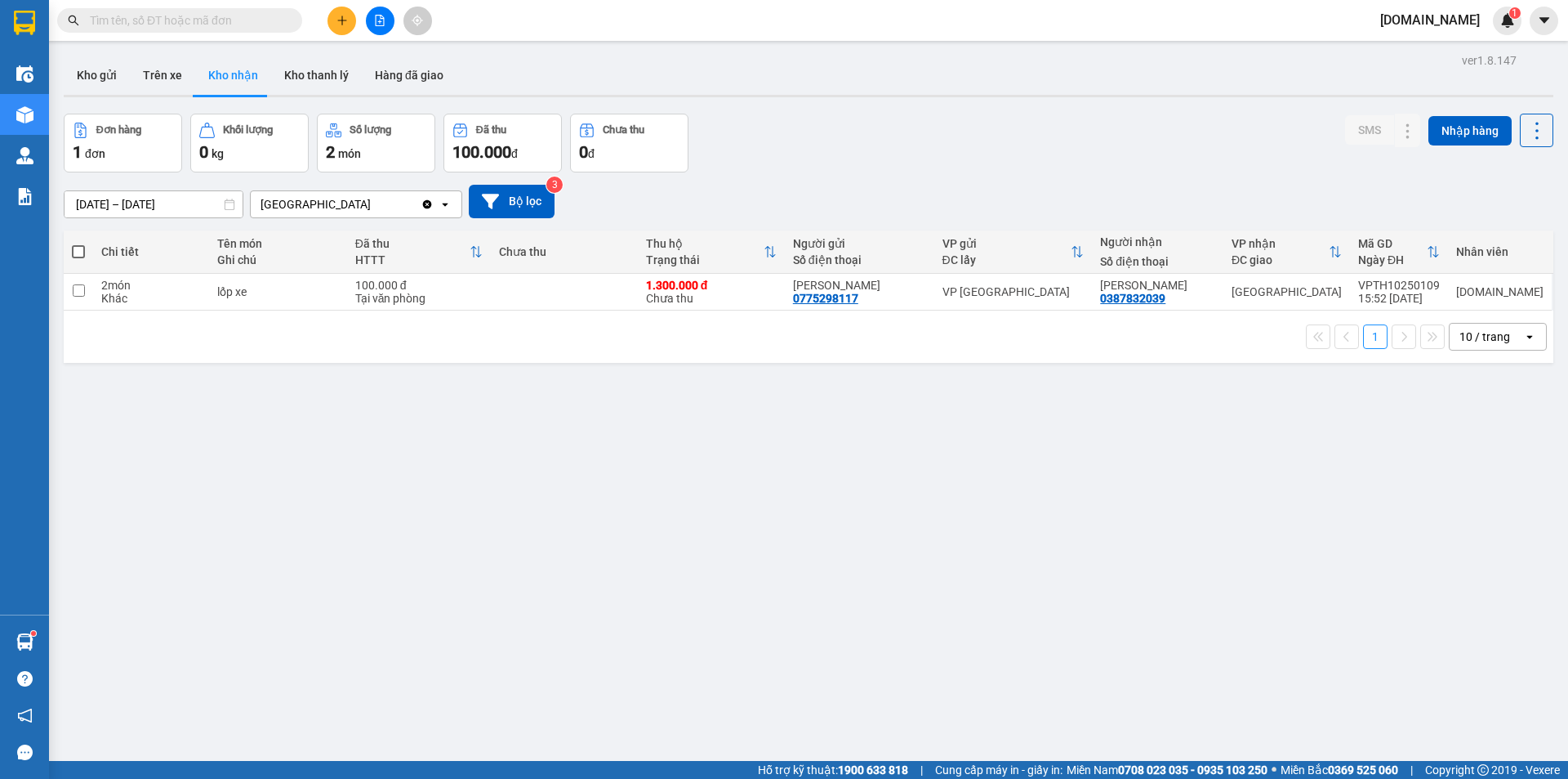
click at [373, 199] on div "[GEOGRAPHIC_DATA]" at bounding box center [335, 204] width 170 height 26
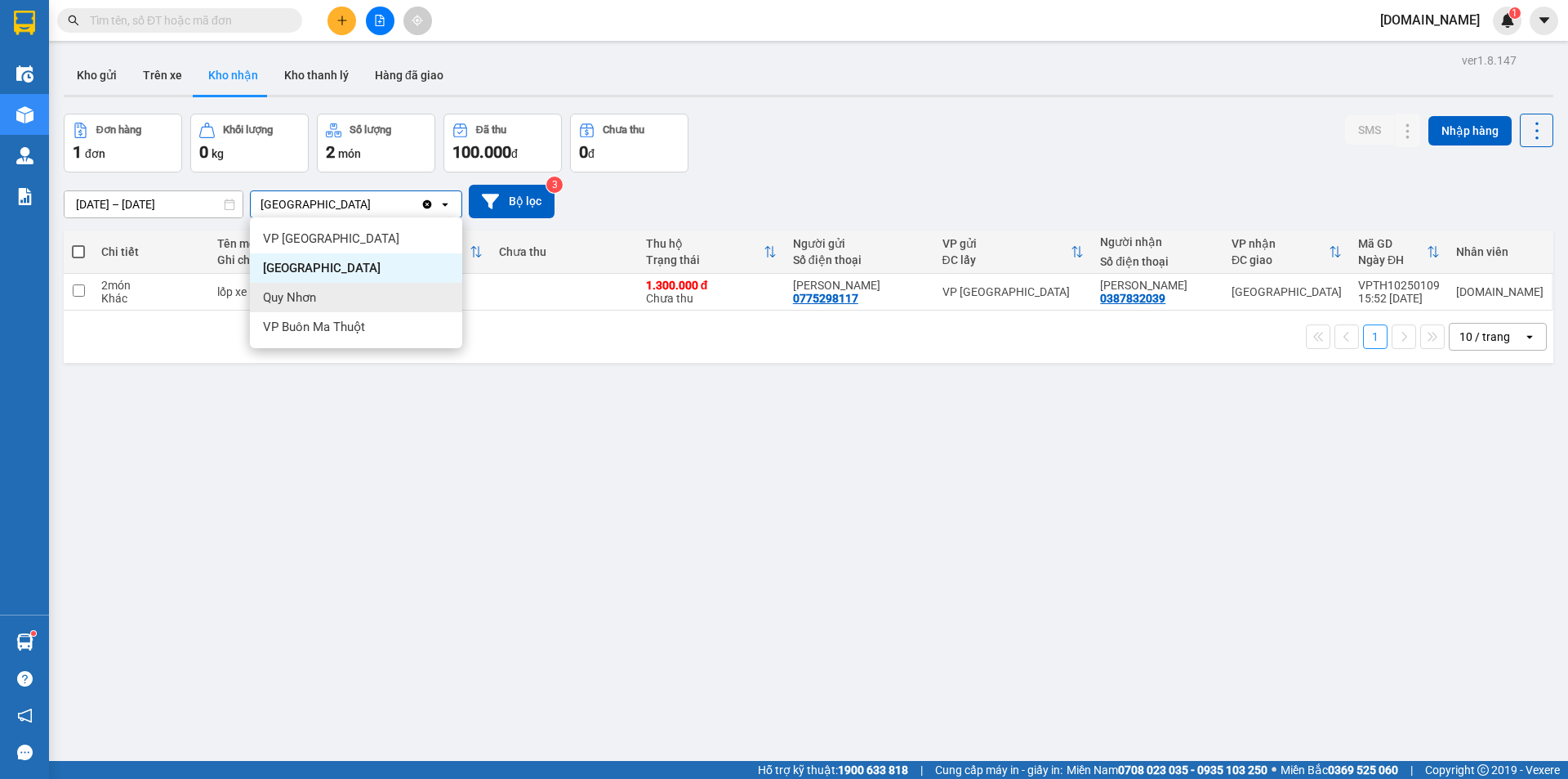
click at [350, 307] on div "Quy Nhơn" at bounding box center [355, 297] width 213 height 30
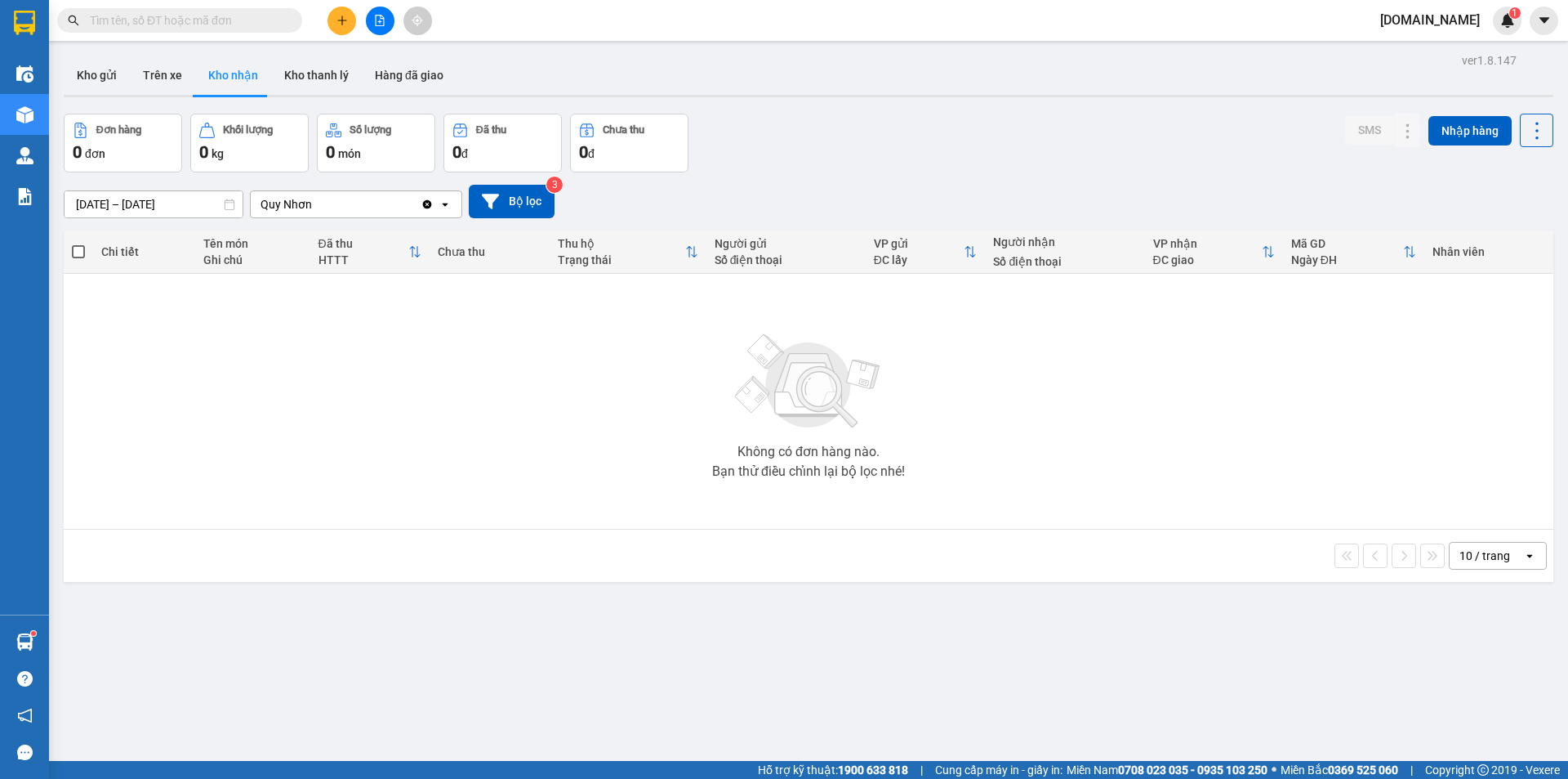
click at [349, 201] on div "Quy Nhơn" at bounding box center [335, 204] width 170 height 26
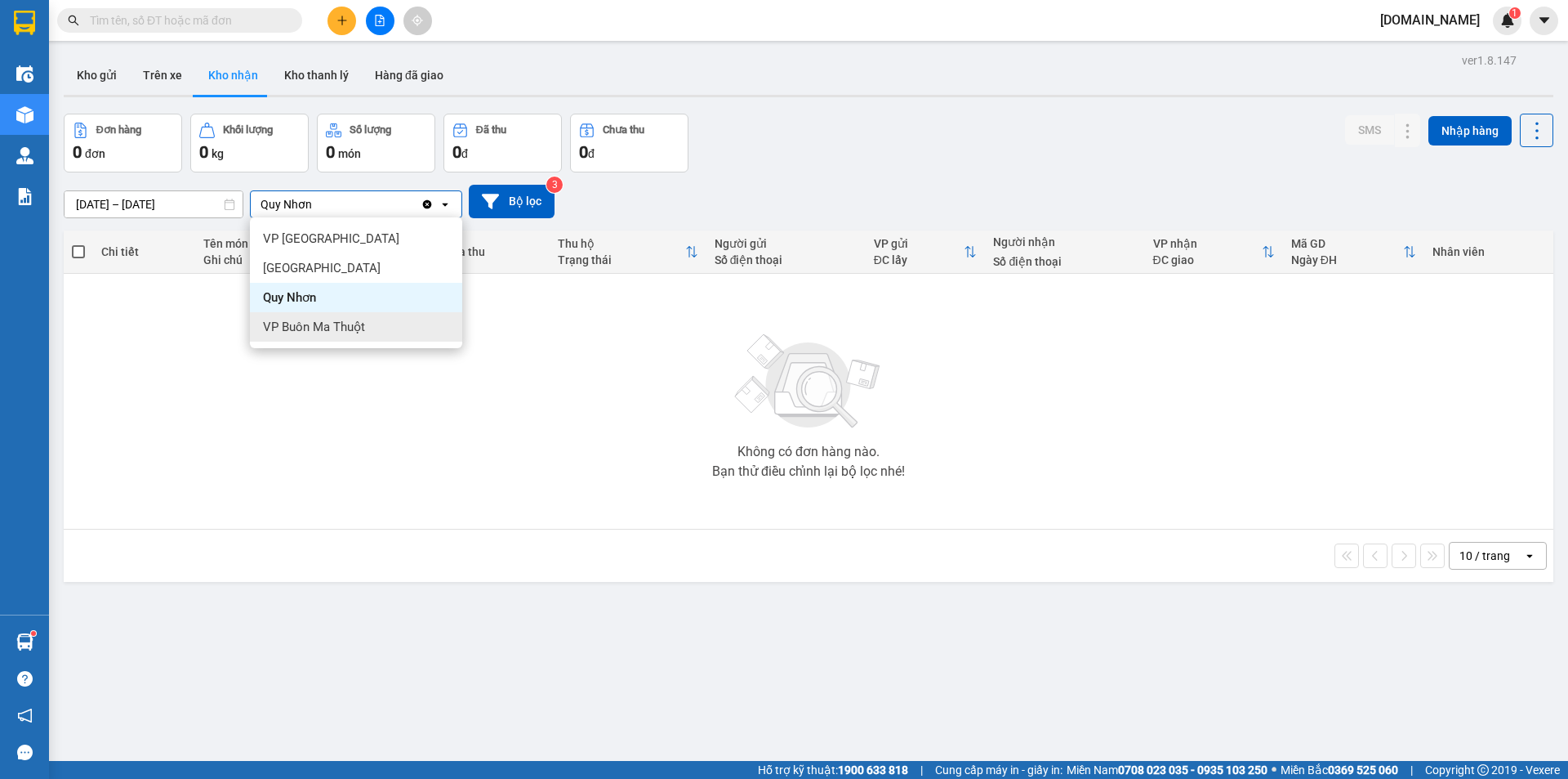
click at [364, 325] on span "VP Buôn Ma Thuột" at bounding box center [314, 327] width 102 height 16
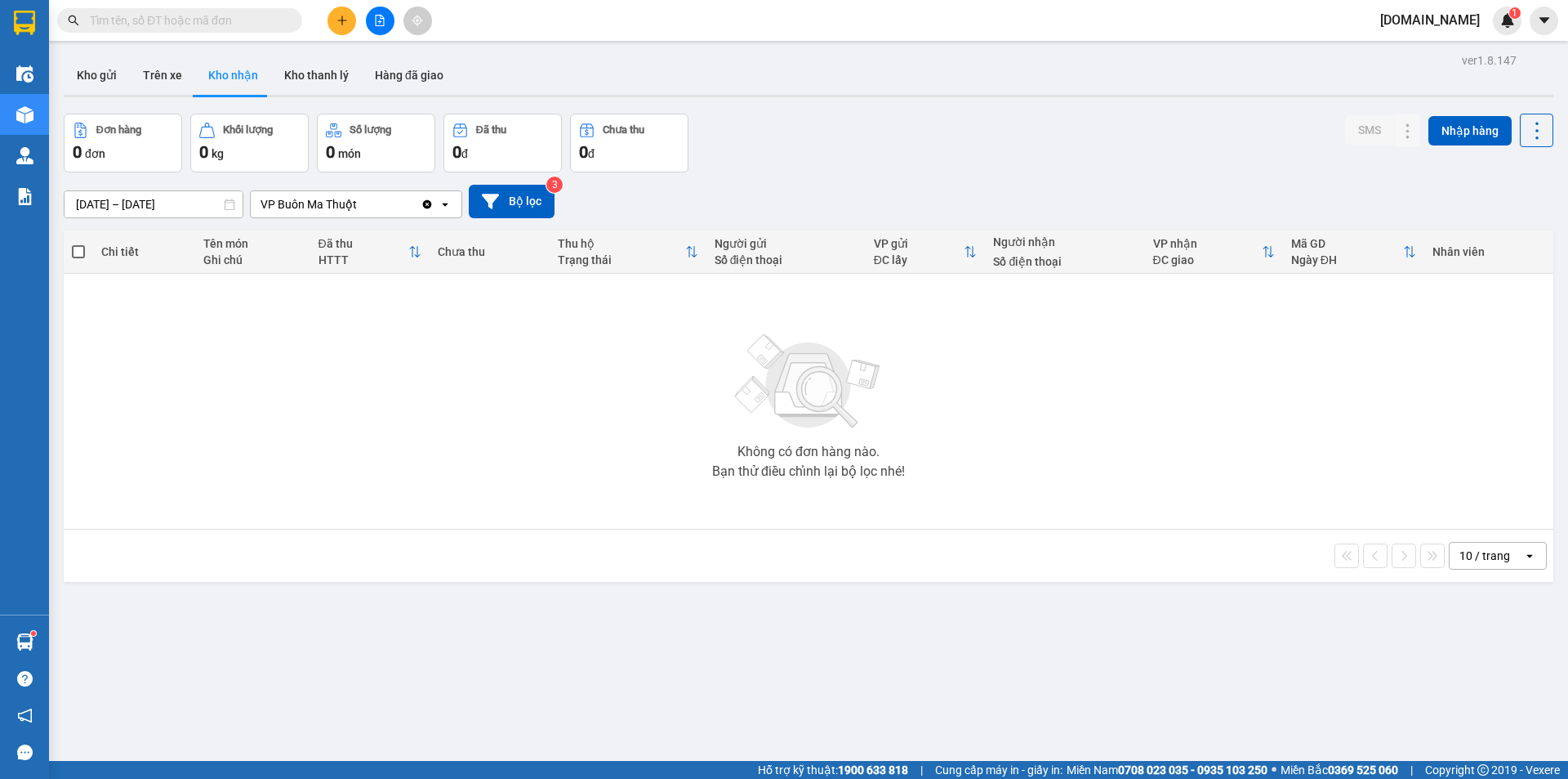
click at [374, 202] on div "VP Buôn Ma Thuột" at bounding box center [335, 204] width 170 height 26
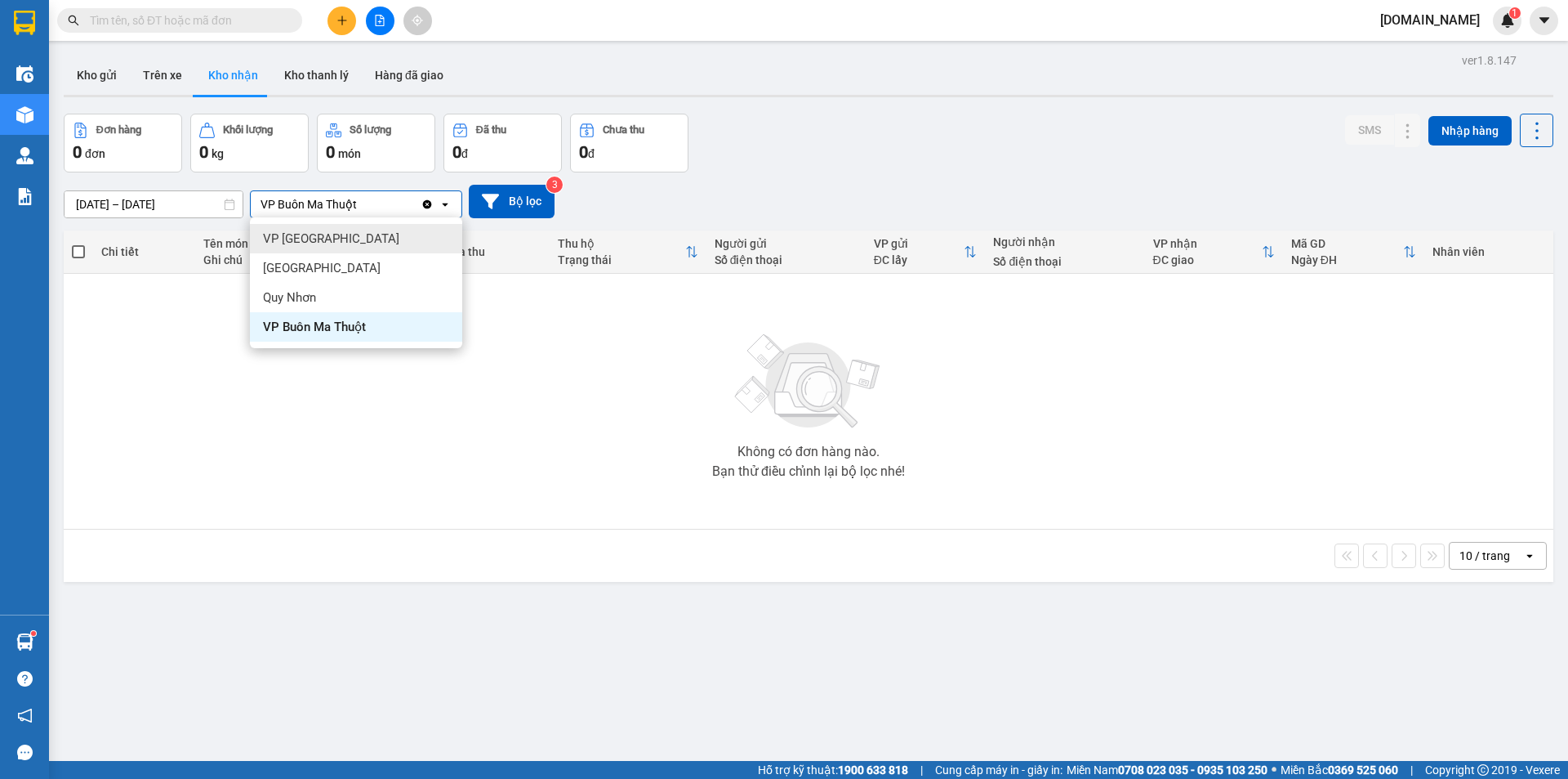
click at [364, 233] on div "VP [GEOGRAPHIC_DATA]" at bounding box center [355, 238] width 213 height 30
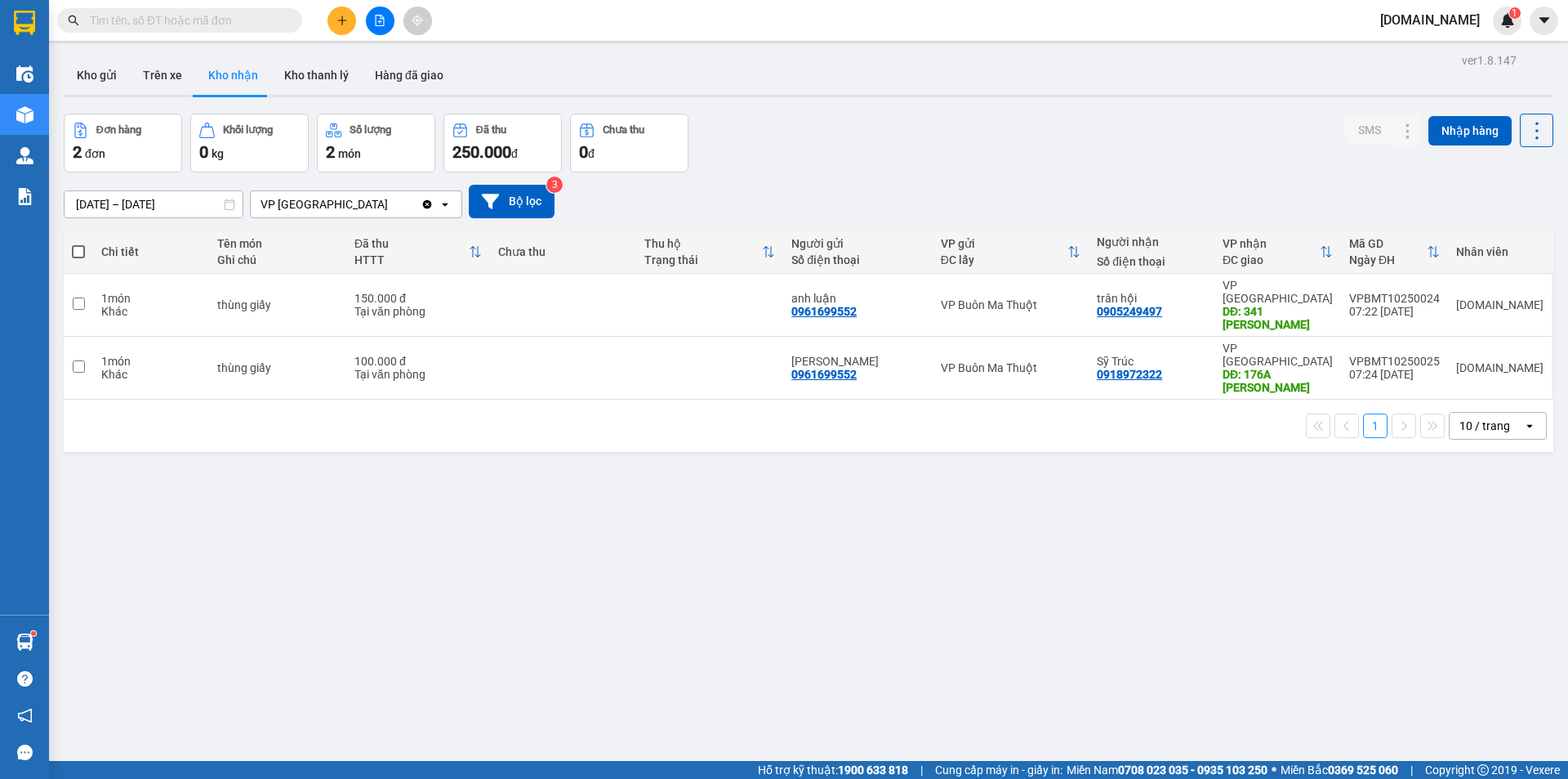
click at [373, 204] on div "VP [GEOGRAPHIC_DATA]" at bounding box center [335, 204] width 170 height 26
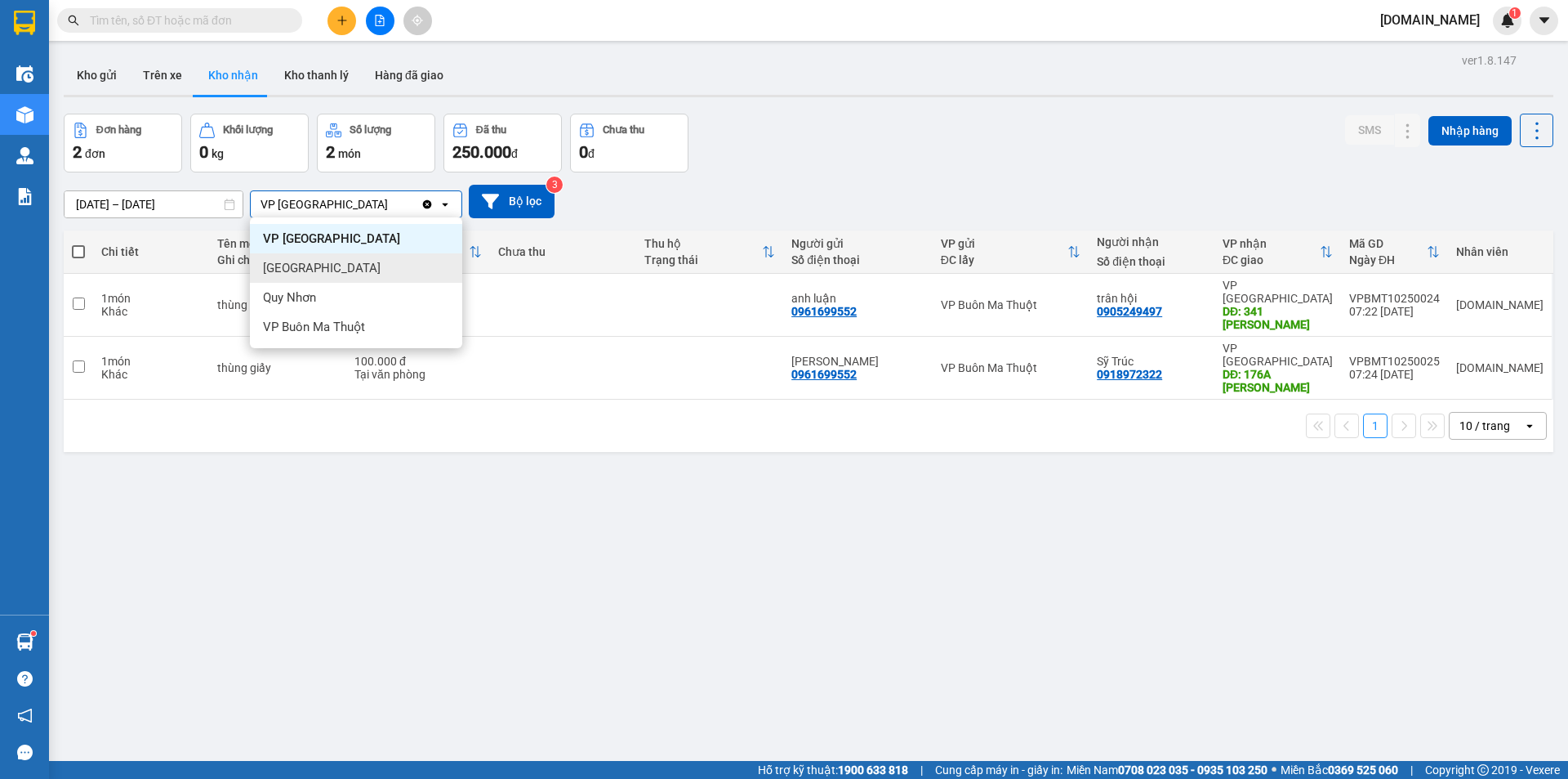
click at [419, 259] on div "[GEOGRAPHIC_DATA]" at bounding box center [355, 268] width 213 height 30
